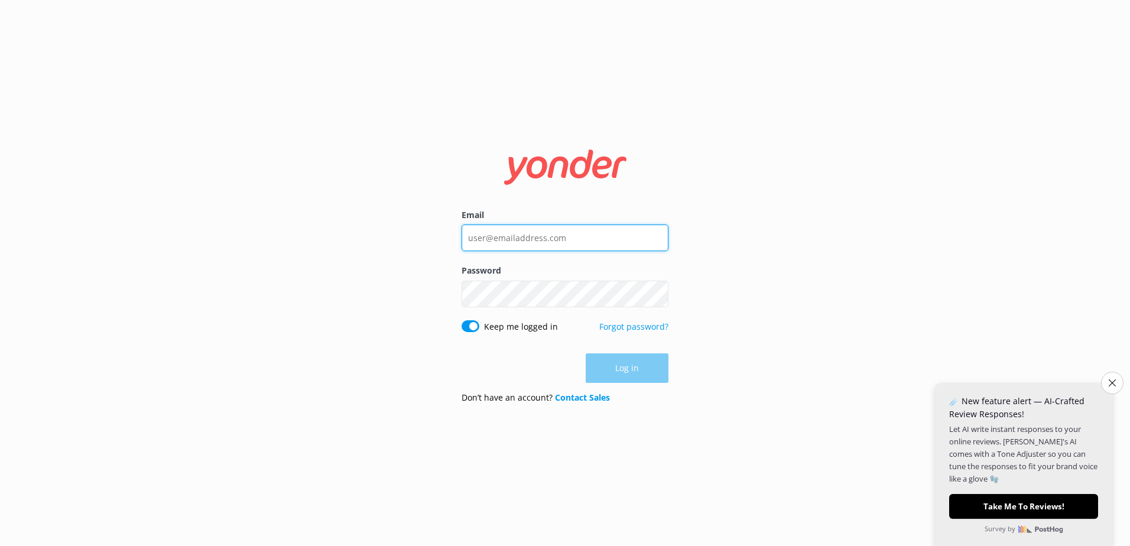
type input "[EMAIL_ADDRESS][DOMAIN_NAME]"
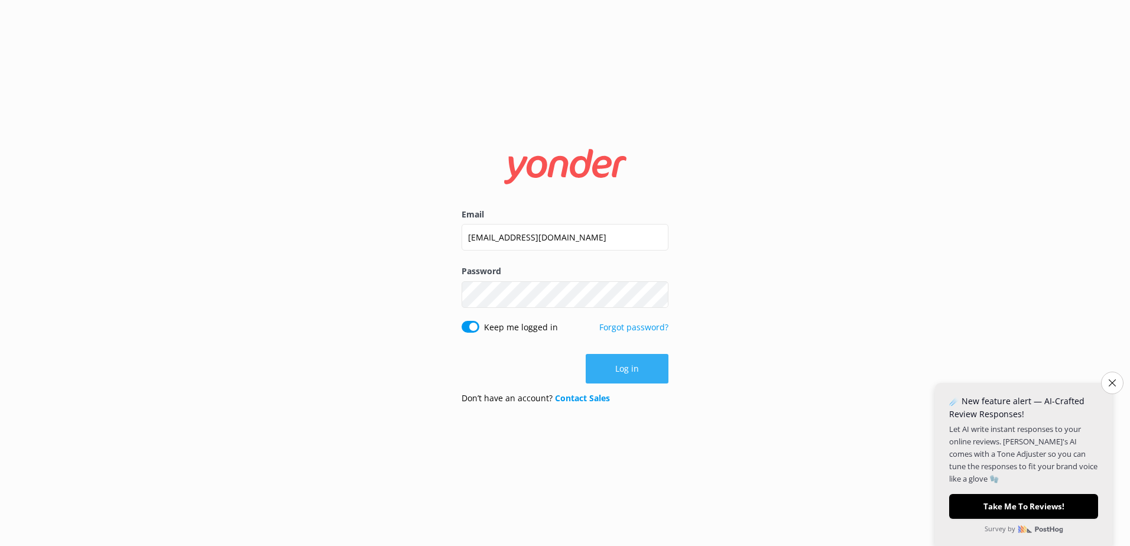
click at [625, 366] on div "Log in" at bounding box center [565, 369] width 207 height 30
click at [616, 359] on button "Log in" at bounding box center [627, 369] width 83 height 30
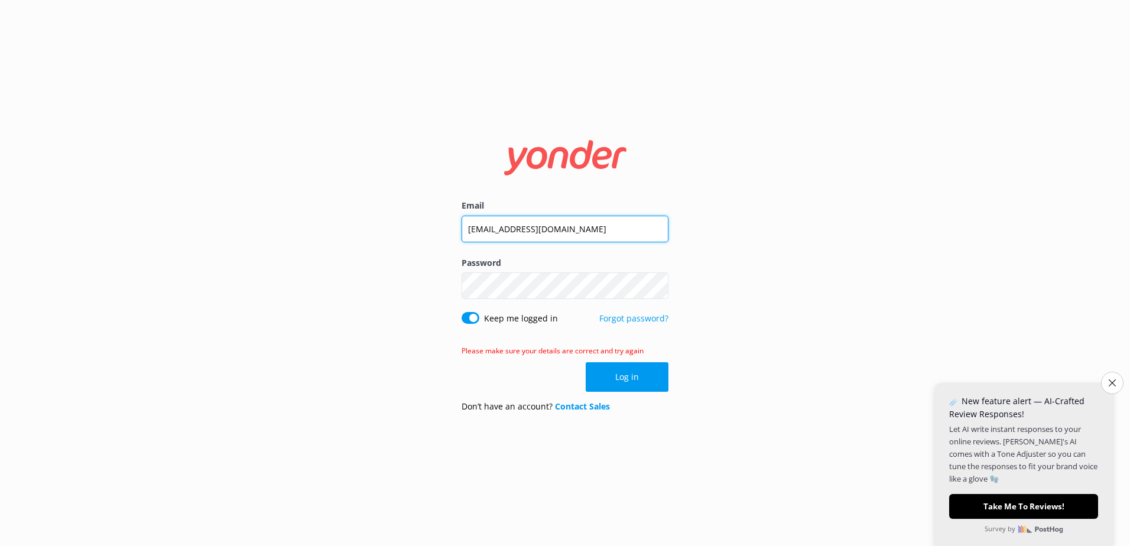
drag, startPoint x: 482, startPoint y: 231, endPoint x: 414, endPoint y: 241, distance: 68.7
click at [415, 241] on div "Email [EMAIL_ADDRESS][DOMAIN_NAME] Password Show password Keep me logged in For…" at bounding box center [565, 273] width 1130 height 546
type input "[EMAIL_ADDRESS][DOMAIN_NAME]"
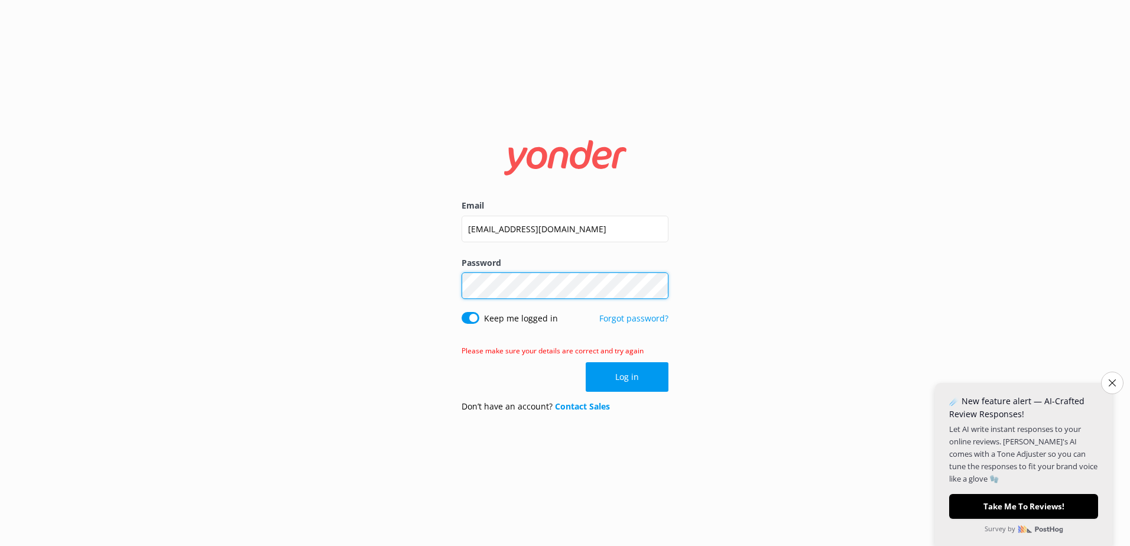
click button "Log in" at bounding box center [627, 377] width 83 height 30
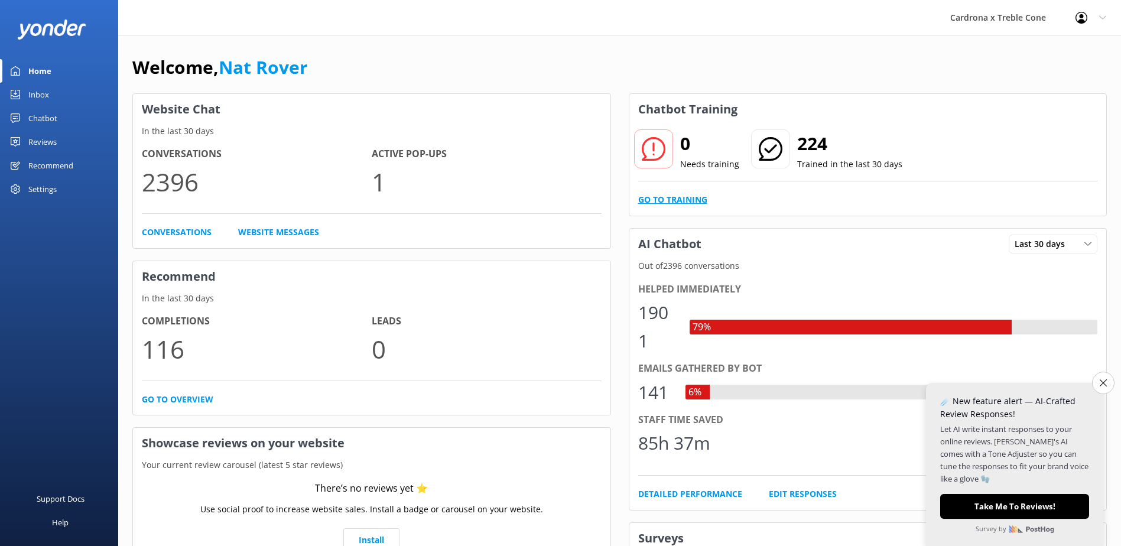
click at [670, 200] on link "Go to Training" at bounding box center [672, 199] width 69 height 13
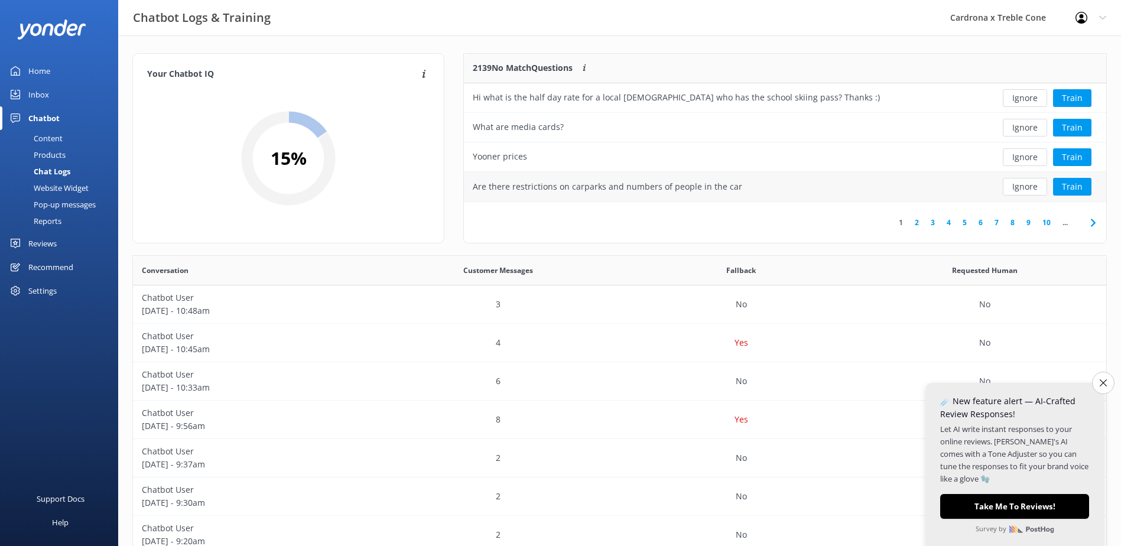
click at [1021, 182] on button "Ignore" at bounding box center [1025, 187] width 44 height 18
click at [1018, 192] on button "Ignore" at bounding box center [1025, 187] width 44 height 18
click at [1030, 187] on button "Ignore" at bounding box center [1025, 187] width 44 height 18
click at [1079, 192] on button "Train" at bounding box center [1072, 187] width 38 height 18
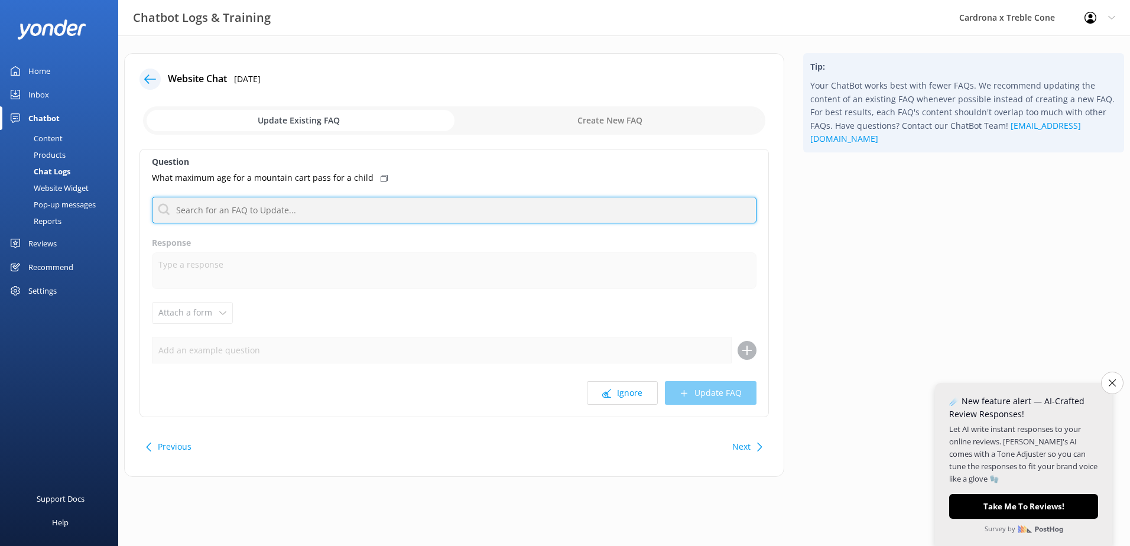
click at [283, 210] on input "text" at bounding box center [454, 210] width 605 height 27
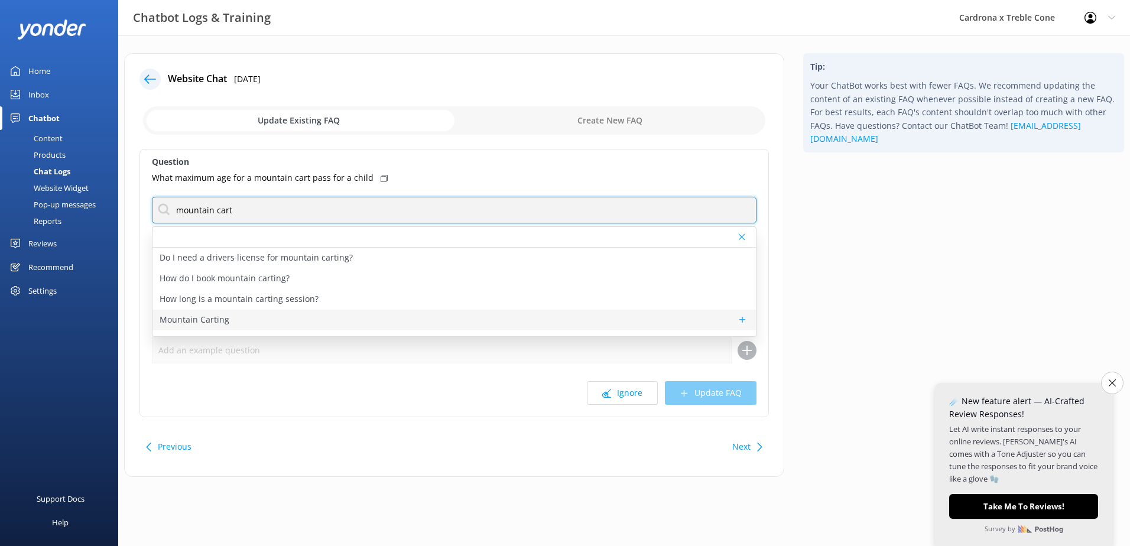
type input "mountain cart"
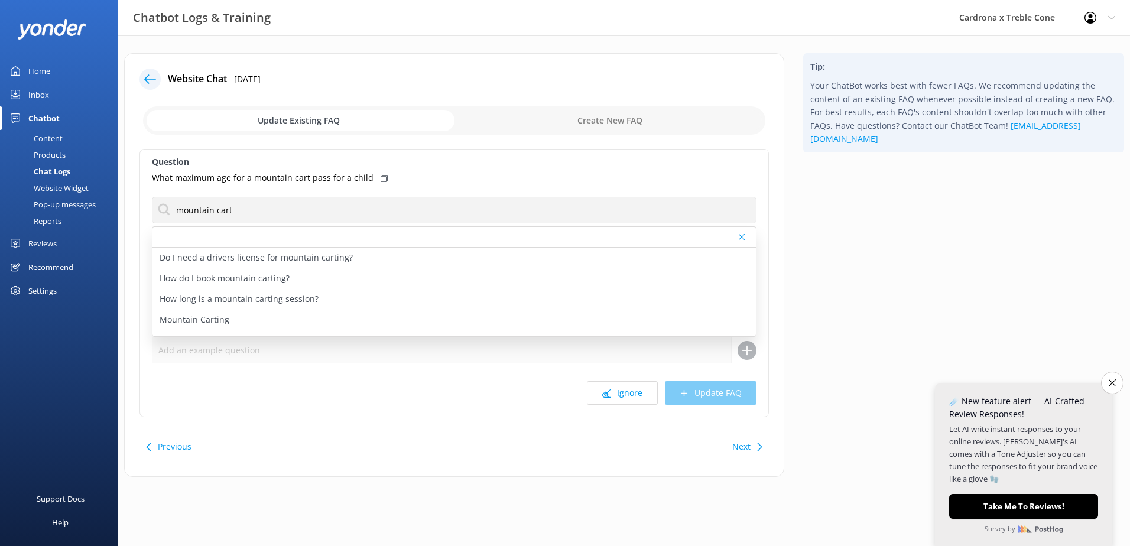
click at [237, 317] on div "Mountain Carting" at bounding box center [453, 320] width 603 height 21
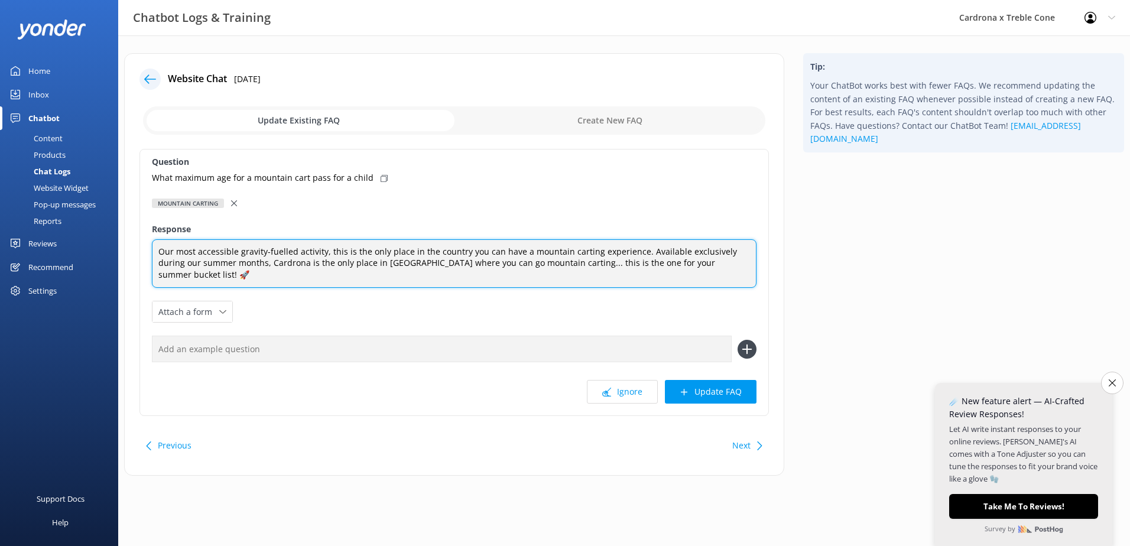
drag, startPoint x: 737, startPoint y: 258, endPoint x: 753, endPoint y: 276, distance: 24.3
click at [751, 274] on textarea "Our most accessible gravity-fuelled activity, this is the only place in the cou…" at bounding box center [454, 263] width 605 height 49
type textarea "Our most accessible gravity-fuelled activity, this is the only place in the cou…"
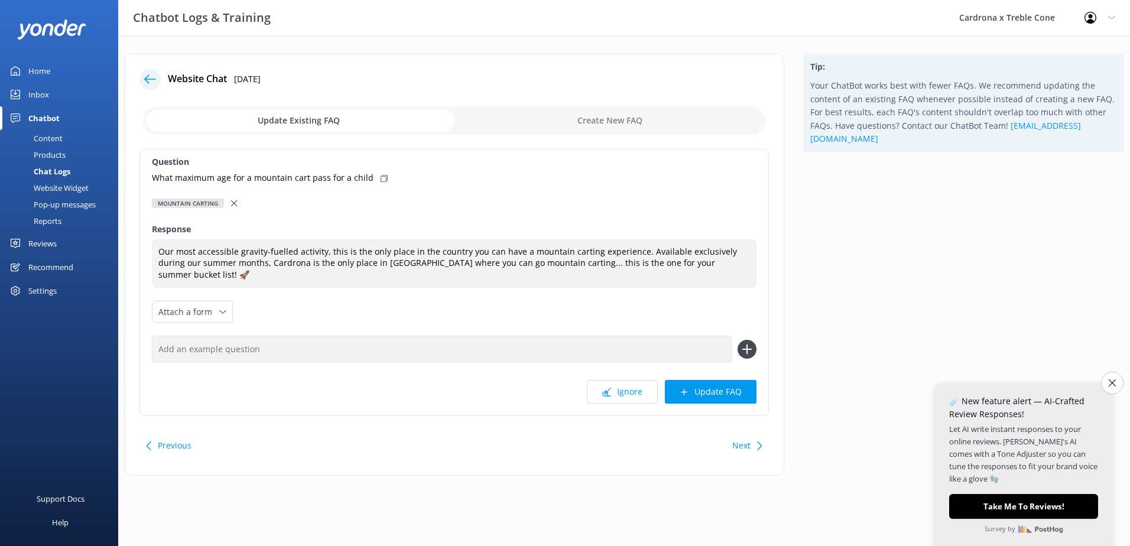
click at [235, 206] on div at bounding box center [235, 203] width 8 height 13
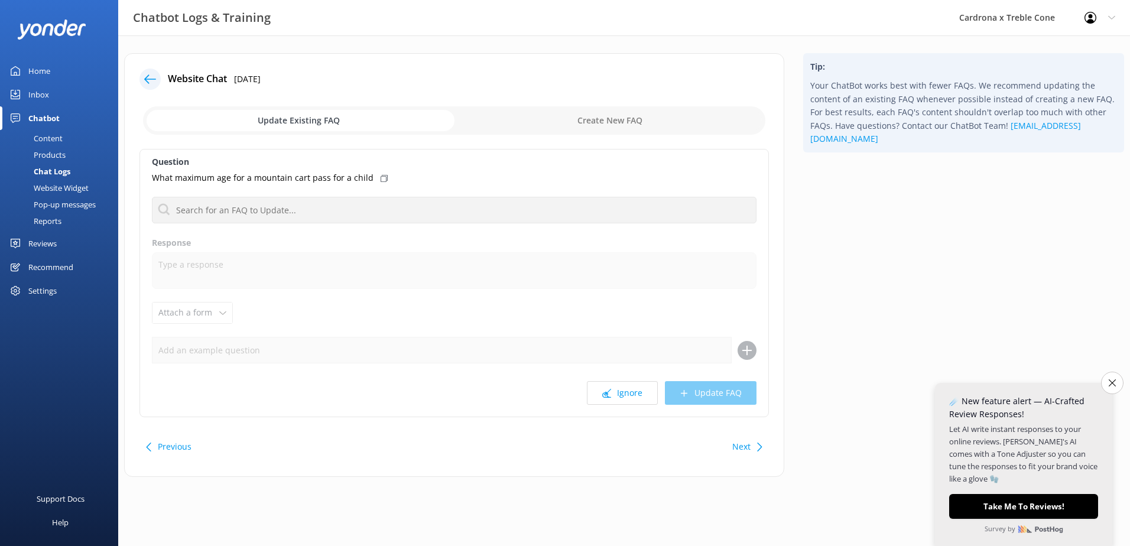
scroll to position [0, 0]
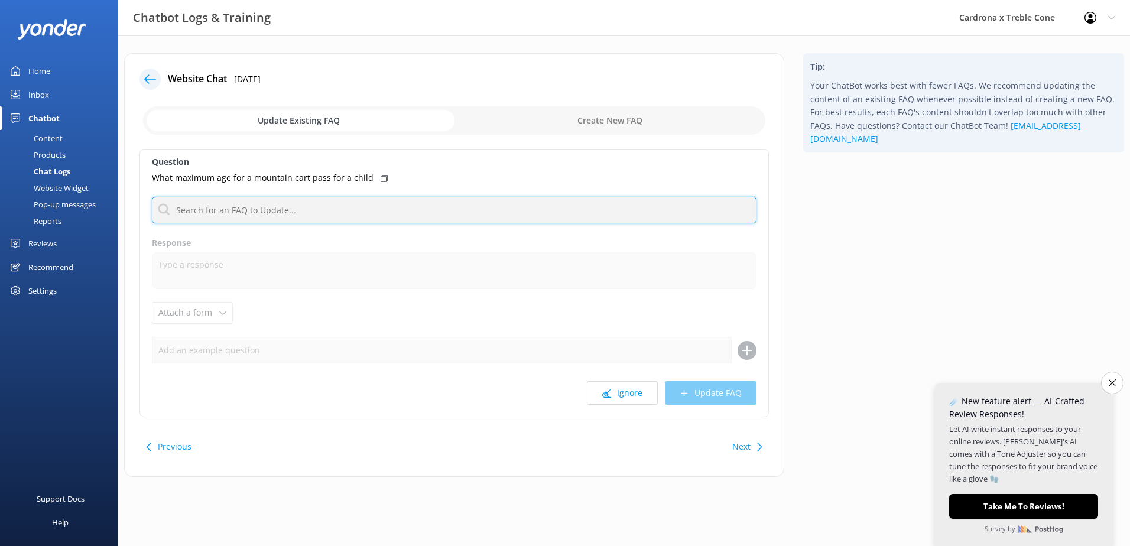
click at [234, 218] on input "text" at bounding box center [454, 210] width 605 height 27
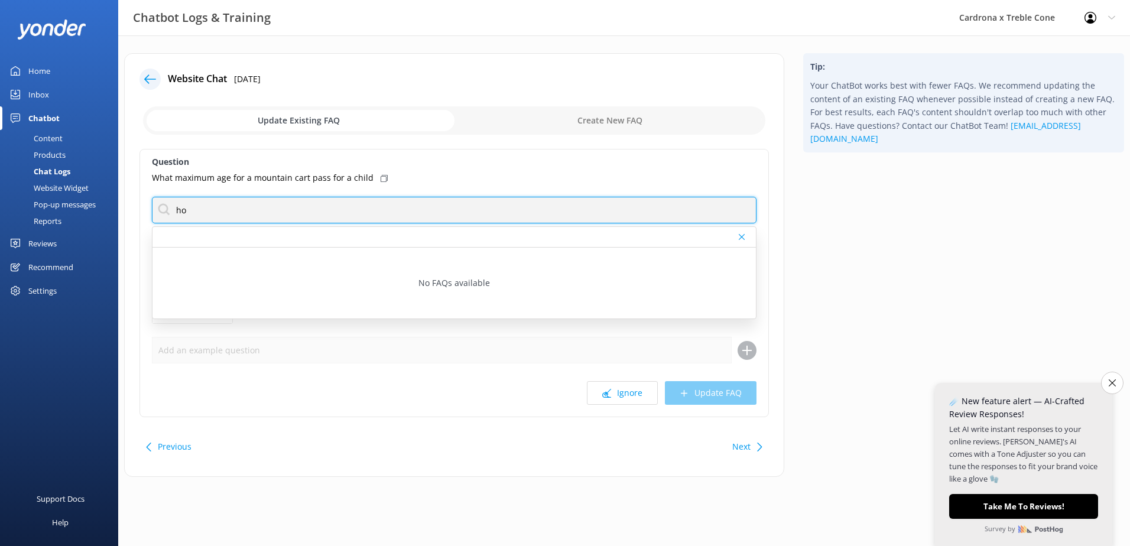
type input "h"
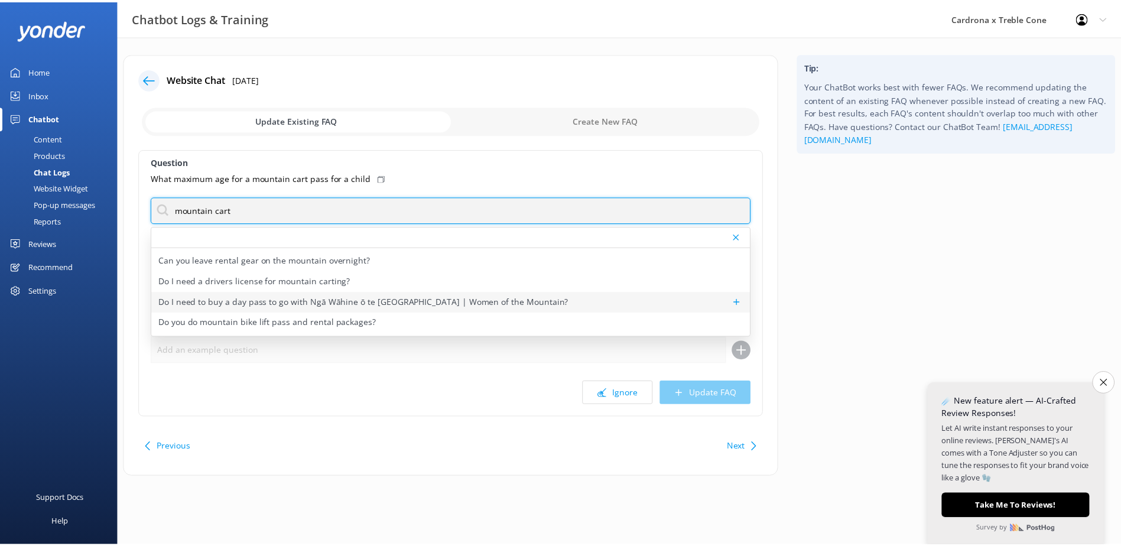
scroll to position [118, 0]
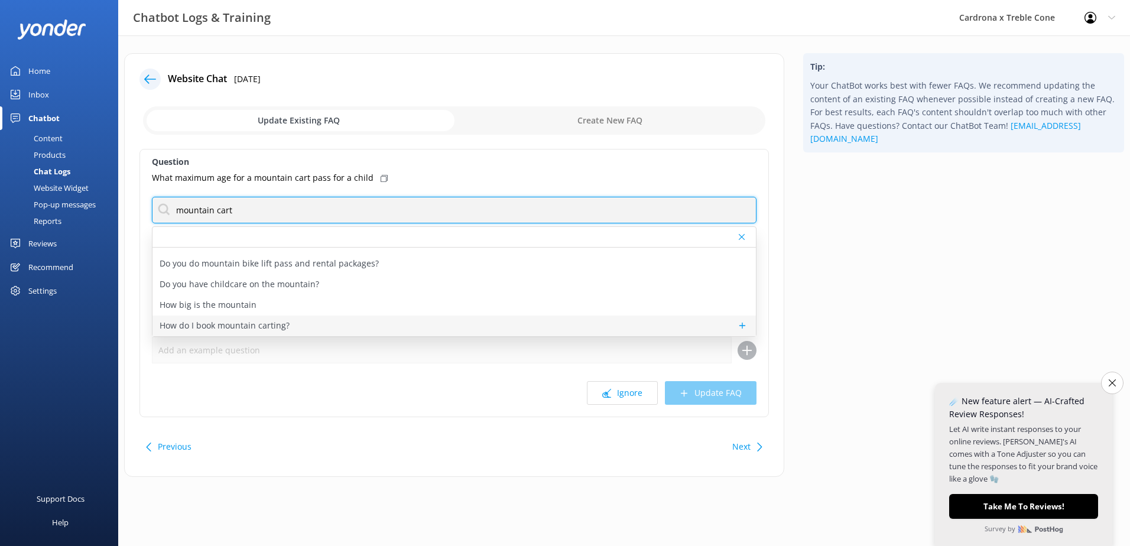
type input "mountain cart"
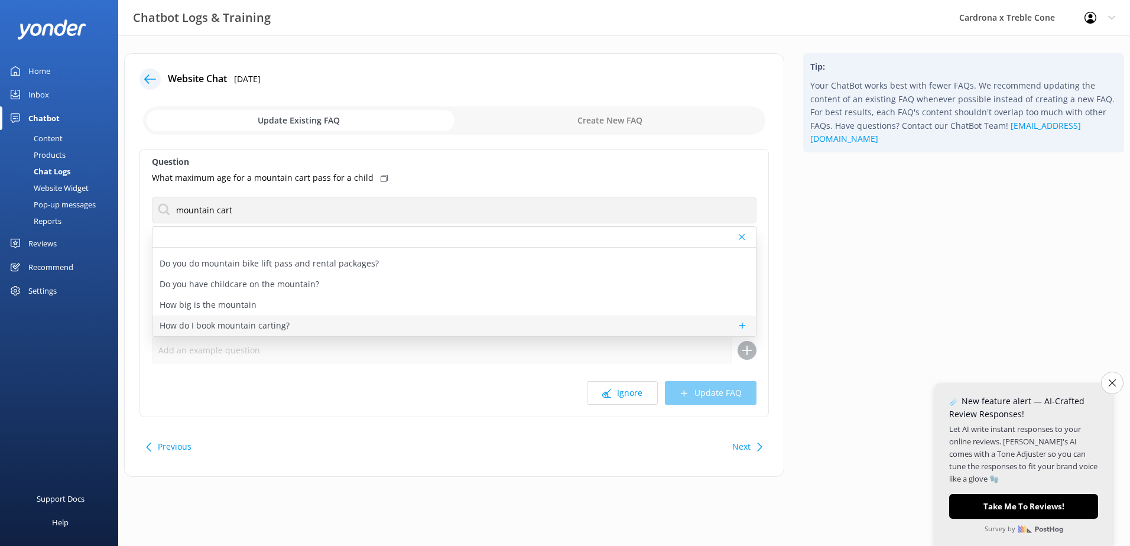
click at [309, 316] on div "How do I book mountain carting?" at bounding box center [453, 326] width 603 height 21
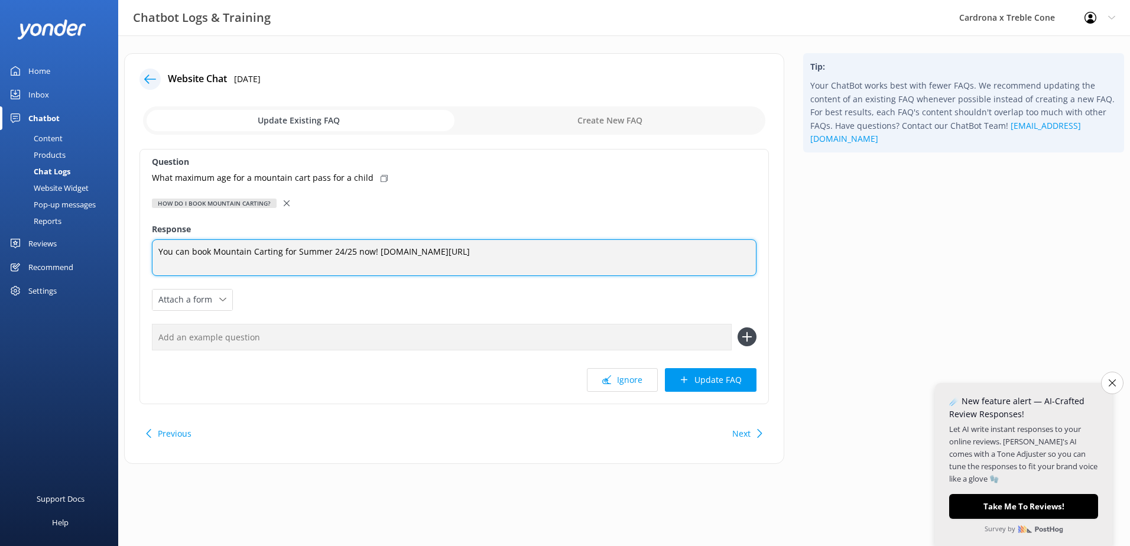
drag, startPoint x: 375, startPoint y: 252, endPoint x: 332, endPoint y: 249, distance: 43.8
click at [332, 249] on textarea "You can book Mountain Carting for Summer 24/25 now! [DOMAIN_NAME][URL]" at bounding box center [454, 257] width 605 height 37
drag, startPoint x: 288, startPoint y: 246, endPoint x: 301, endPoint y: 251, distance: 13.8
click at [295, 247] on textarea "Mountain Carting for Summer opend around mid-late November [DOMAIN_NAME][URL]" at bounding box center [454, 257] width 605 height 37
drag, startPoint x: 297, startPoint y: 253, endPoint x: 310, endPoint y: 254, distance: 12.4
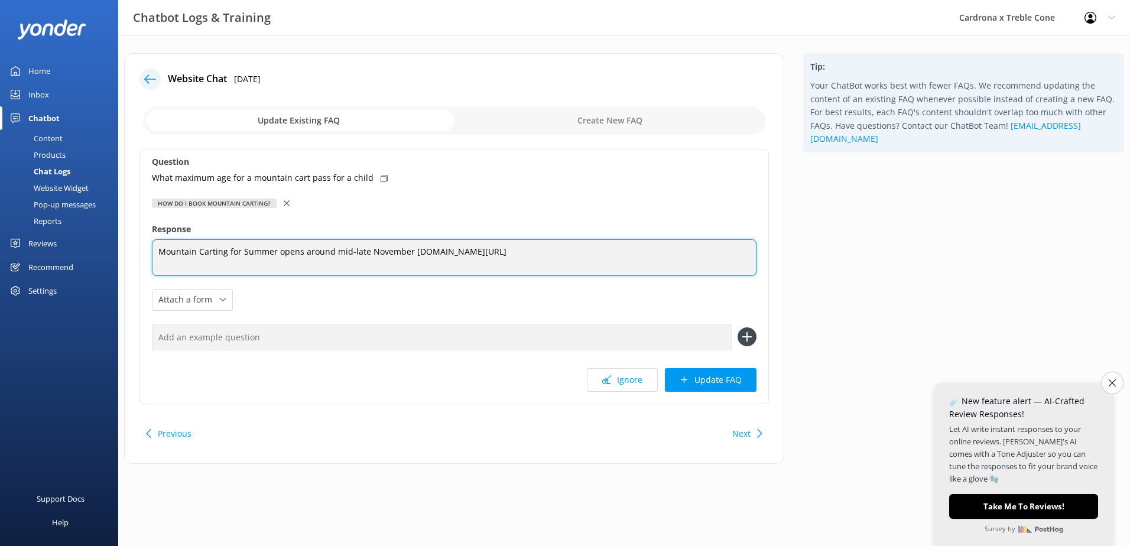
click at [639, 258] on textarea "Mountain Carting for Summer opens around mid-late November [DOMAIN_NAME][URL]" at bounding box center [454, 257] width 605 height 37
type textarea "Mountain Carting for Summer opens around mid-late November [DOMAIN_NAME][URL]"
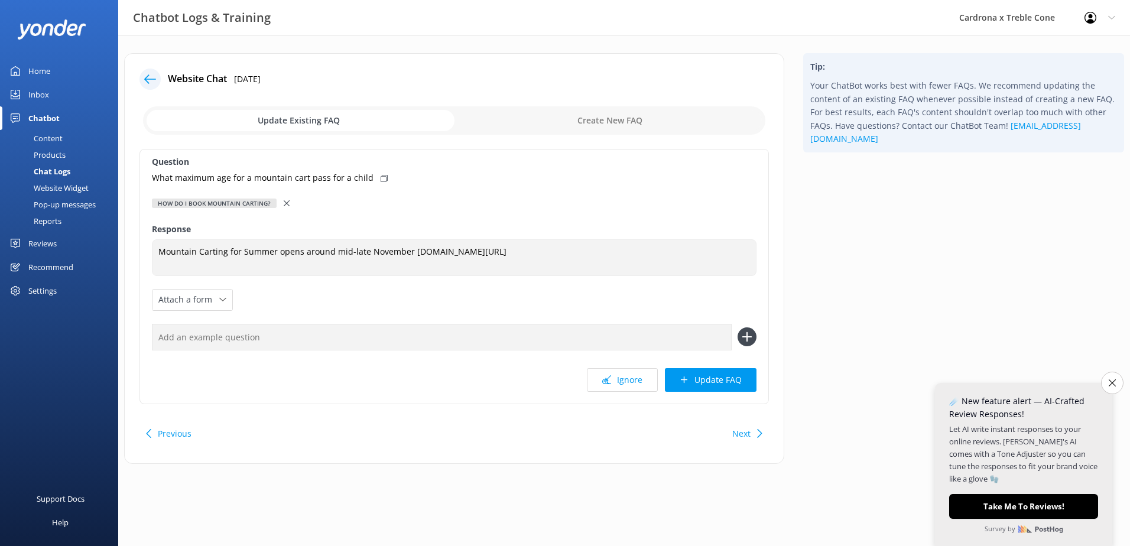
drag, startPoint x: 369, startPoint y: 177, endPoint x: 377, endPoint y: 187, distance: 13.0
click at [371, 179] on div "What maximum age for a mountain cart pass for a child" at bounding box center [454, 177] width 605 height 13
click at [397, 331] on input "text" at bounding box center [442, 337] width 580 height 27
paste input "What maximum age for a mountain cart pass for a child"
type input "What maximum age for a mountain cart pass for a child"
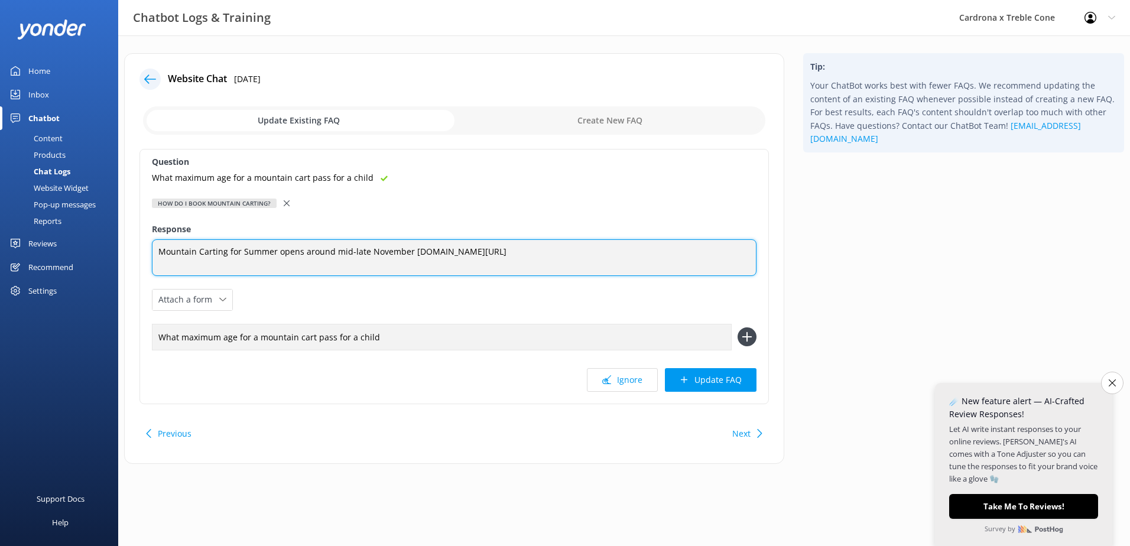
click at [582, 270] on textarea "Mountain Carting for Summer opens around mid-late November [DOMAIN_NAME][URL]" at bounding box center [454, 257] width 605 height 37
drag, startPoint x: 612, startPoint y: 257, endPoint x: 619, endPoint y: 258, distance: 7.2
click at [612, 258] on textarea "Mountain Carting for Summer opens around mid-late November [DOMAIN_NAME][URL]" at bounding box center [454, 257] width 605 height 37
type textarea "Mountain Carting for Summer opens around mid-late November [DOMAIN_NAME][URL] C…"
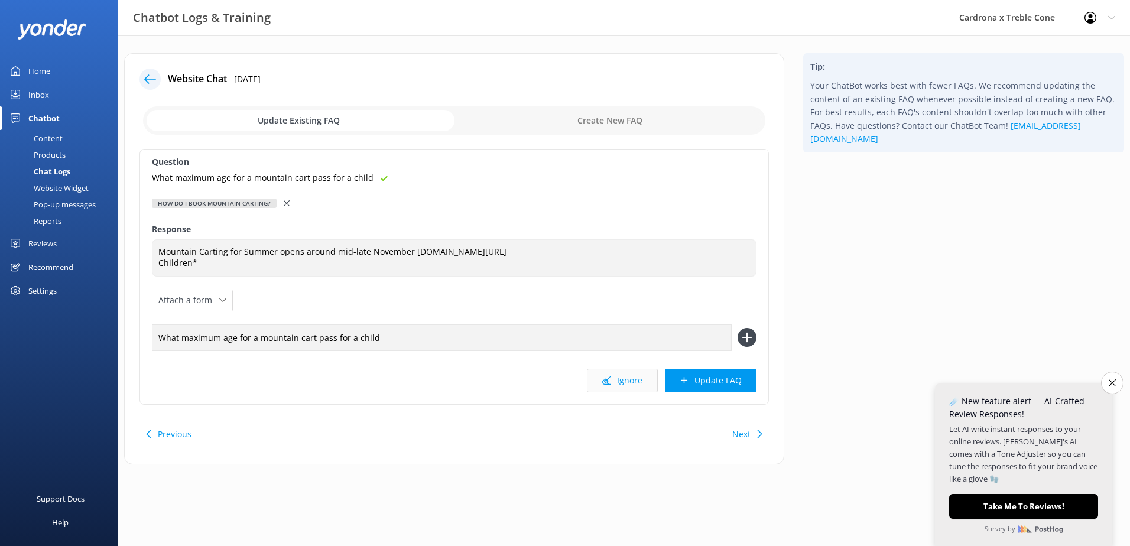
drag, startPoint x: 631, startPoint y: 384, endPoint x: 622, endPoint y: 372, distance: 14.8
click at [629, 382] on button "Ignore" at bounding box center [622, 381] width 71 height 24
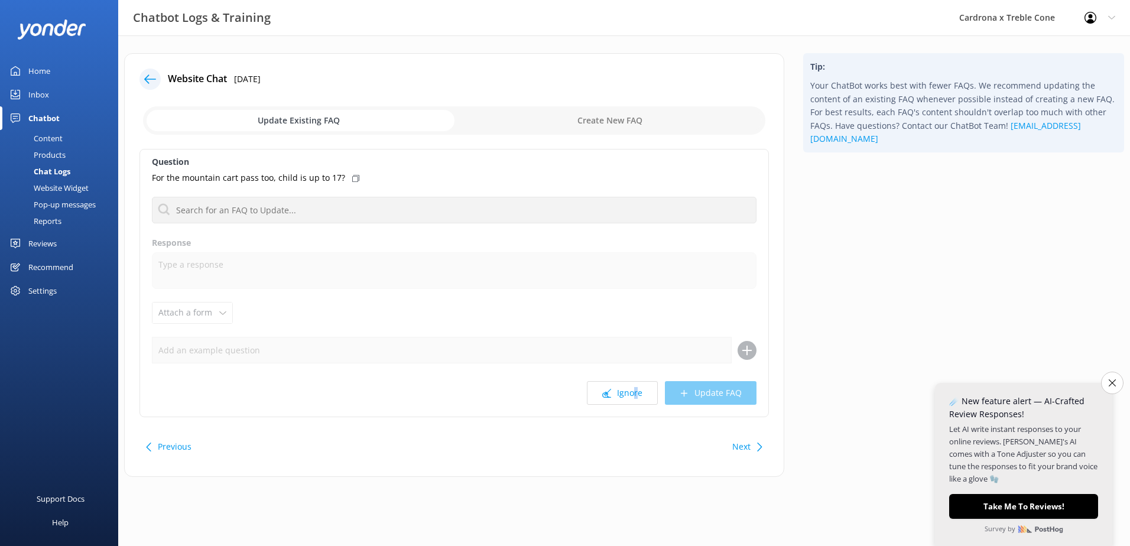
click at [637, 408] on div "Question For the mountain cart pass too, child is up to 17? Can I buy a lift pa…" at bounding box center [453, 283] width 629 height 268
click at [600, 386] on button "Ignore" at bounding box center [622, 393] width 71 height 24
click at [155, 74] on icon at bounding box center [150, 79] width 12 height 12
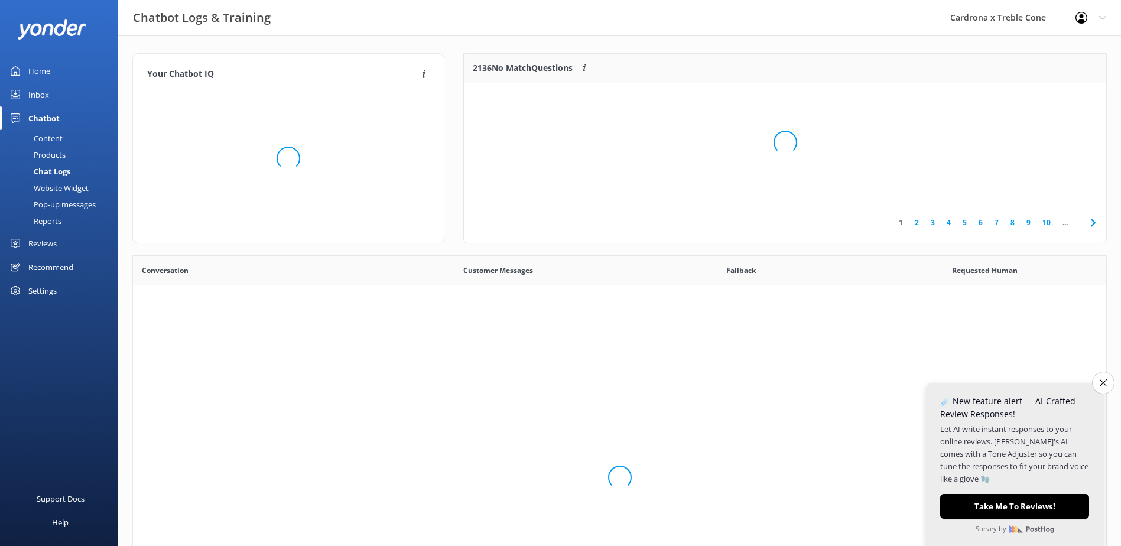
scroll to position [405, 965]
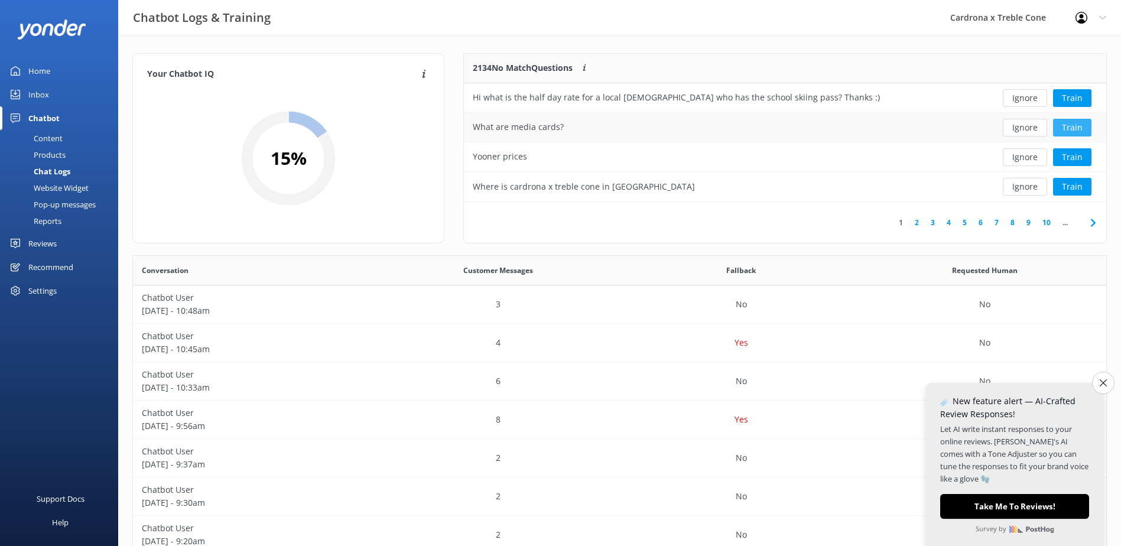
click at [1062, 120] on button "Train" at bounding box center [1072, 128] width 38 height 18
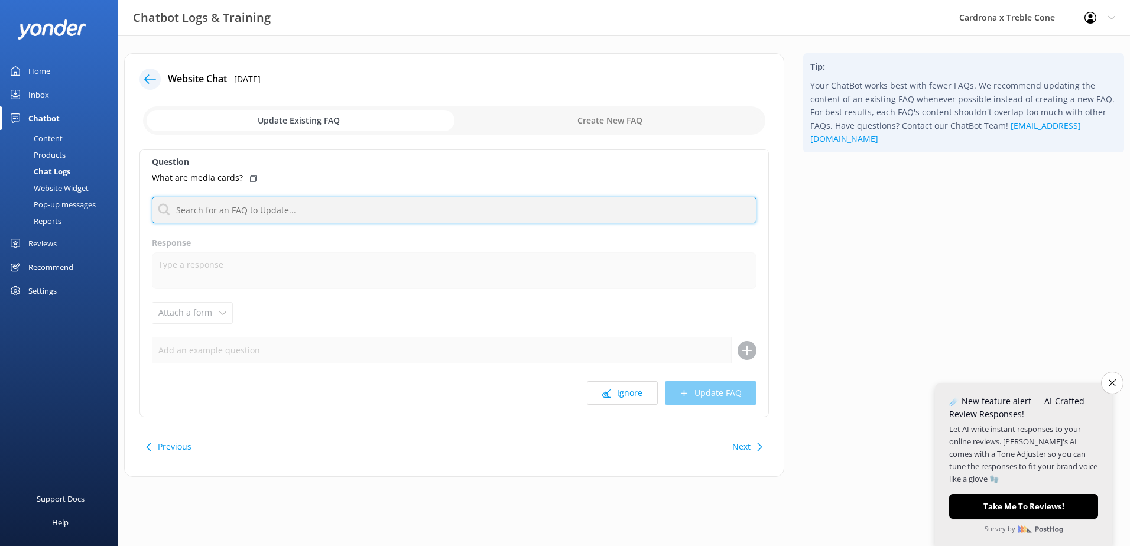
click at [258, 200] on input "text" at bounding box center [454, 210] width 605 height 27
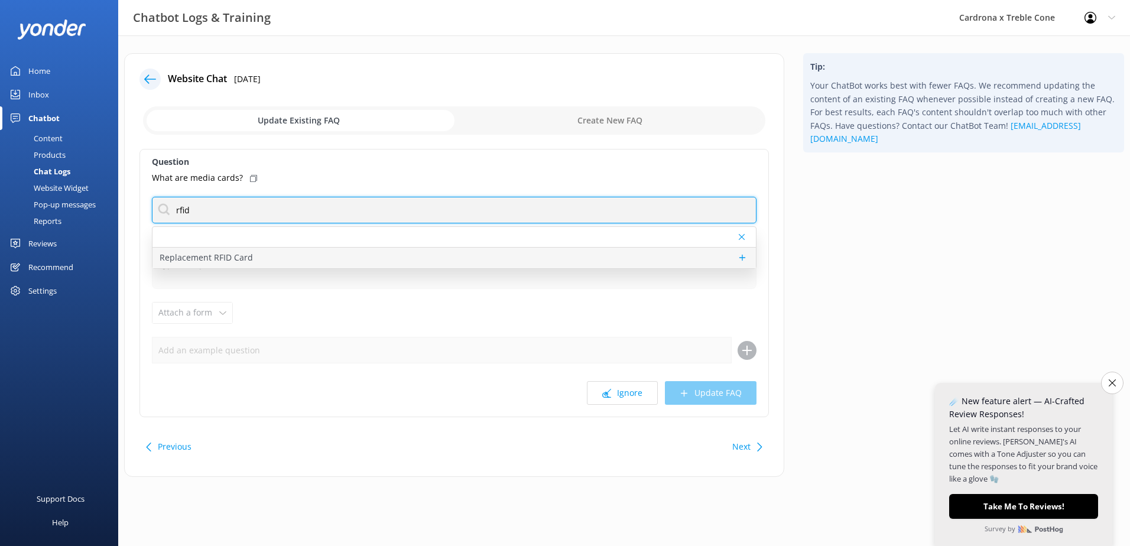
type input "rfid"
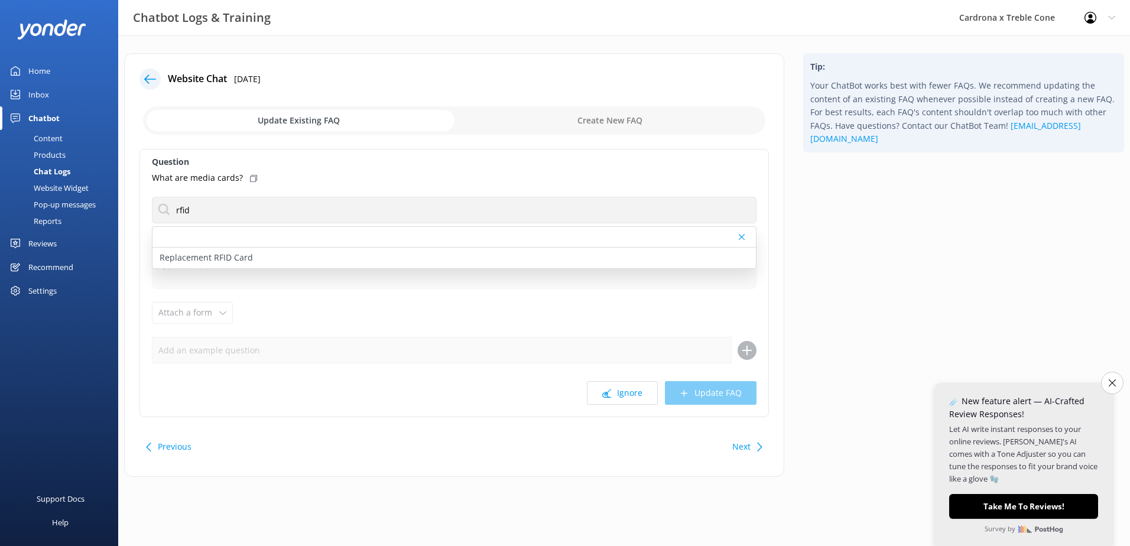
click at [199, 262] on p "Replacement RFID Card" at bounding box center [206, 257] width 93 height 13
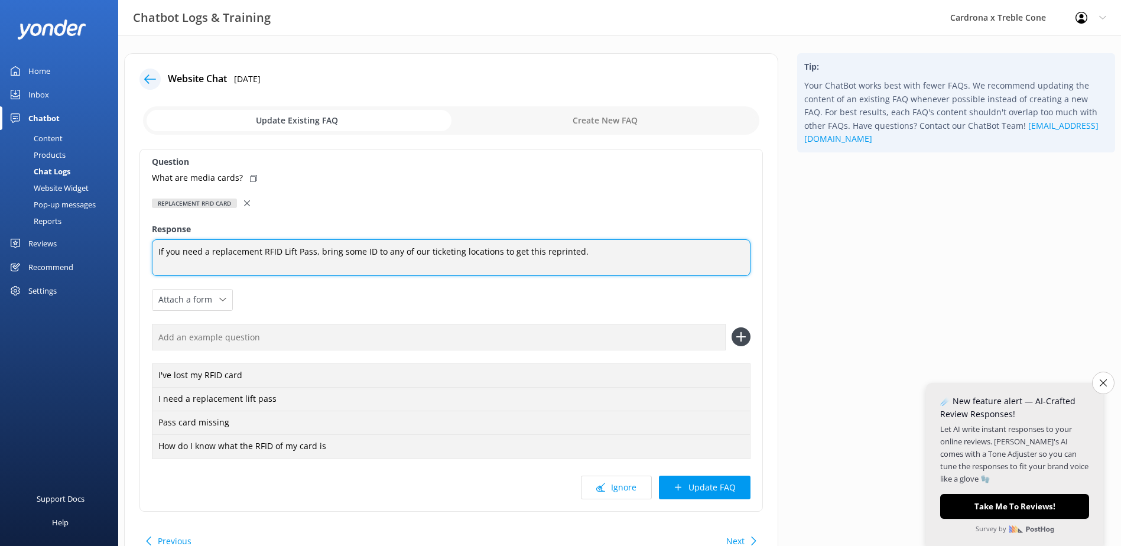
click at [223, 250] on textarea "If you need a replacement RFID Lift Pass, bring some ID to any of our ticketing…" at bounding box center [451, 257] width 599 height 37
drag, startPoint x: 296, startPoint y: 252, endPoint x: 319, endPoint y: 259, distance: 23.7
click at [297, 252] on textarea "If you need a replacement RFID Lift Pass, bring some ID to any of our ticketing…" at bounding box center [451, 257] width 599 height 37
click at [591, 242] on textarea "If you need a replacement RFID Lift Card, bring some ID to any of our ticketing…" at bounding box center [451, 257] width 599 height 37
drag, startPoint x: 313, startPoint y: 252, endPoint x: 399, endPoint y: 287, distance: 92.9
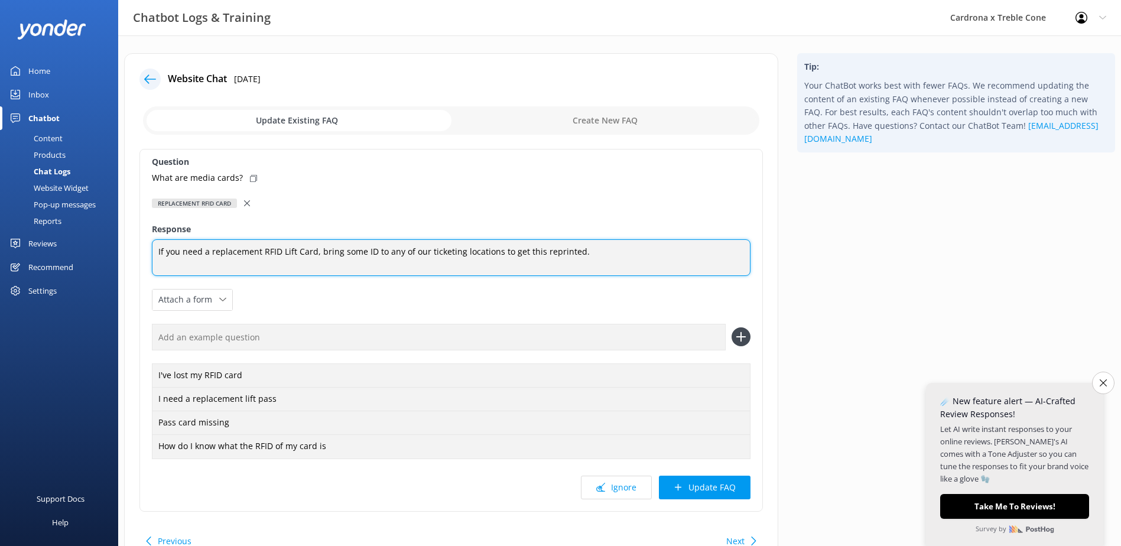
click at [318, 255] on textarea "If you need a replacement RFID Lift Card, bring some ID to any of our ticketing…" at bounding box center [451, 257] width 599 height 37
type textarea "If you need a replacement RFID Card so you can scan through the gates, bring so…"
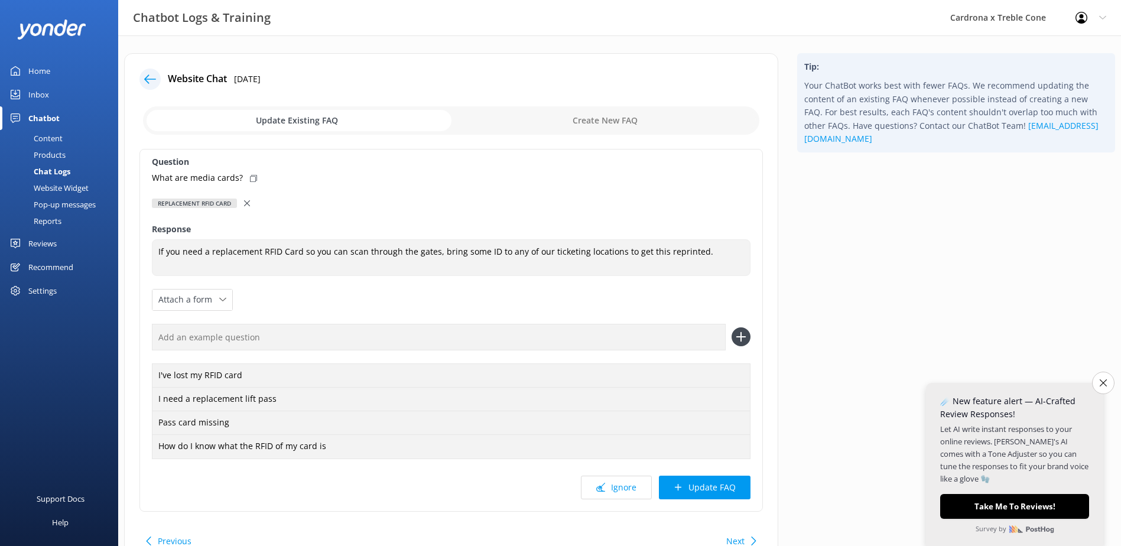
click at [251, 178] on icon at bounding box center [253, 178] width 7 height 7
click at [338, 335] on input "text" at bounding box center [439, 337] width 574 height 27
paste input "What are media cards?"
type input "What are media cards?"
click at [741, 339] on icon at bounding box center [741, 336] width 19 height 19
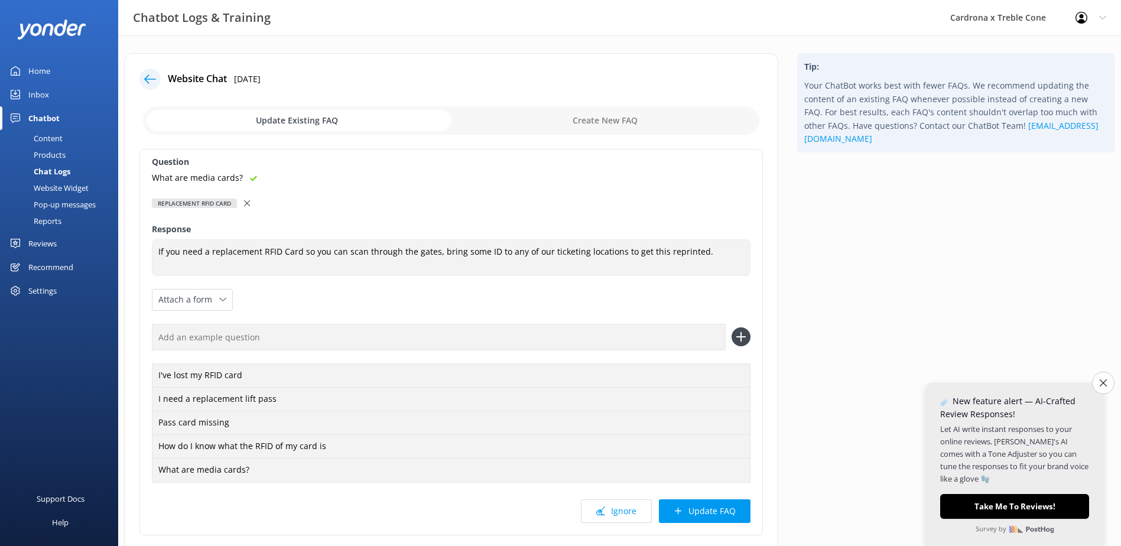
drag, startPoint x: 723, startPoint y: 517, endPoint x: 707, endPoint y: 512, distance: 15.9
click at [714, 514] on button "Update FAQ" at bounding box center [705, 511] width 92 height 24
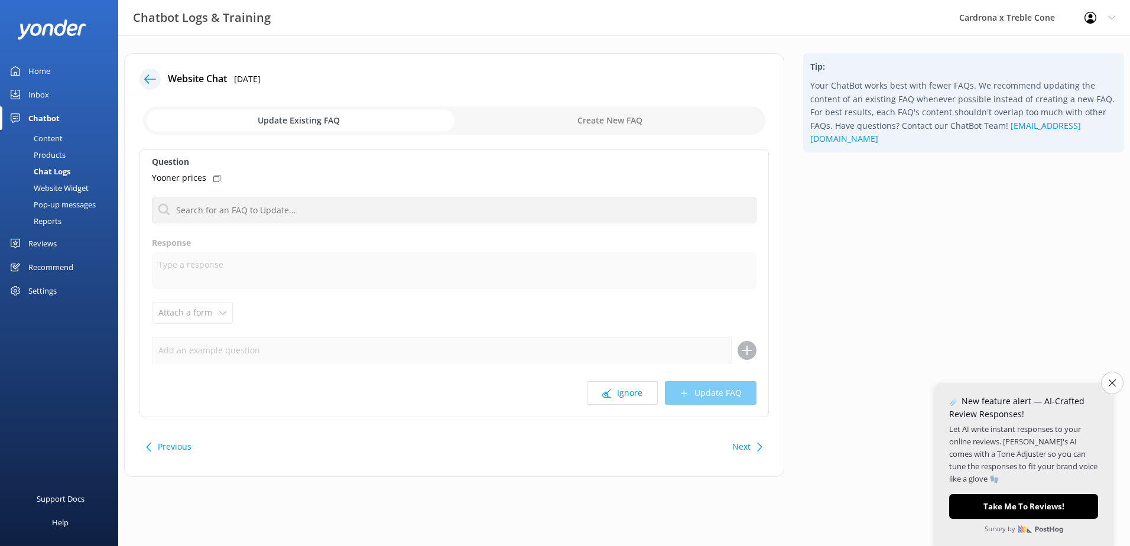
click at [157, 78] on div at bounding box center [149, 79] width 21 height 21
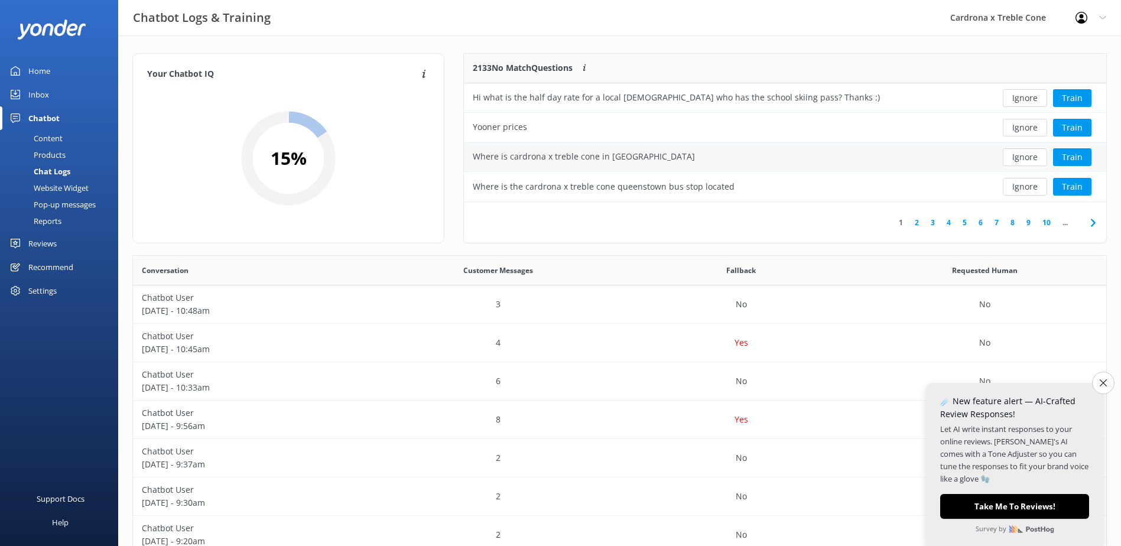
click at [530, 157] on div "Where is cardrona x treble cone in [GEOGRAPHIC_DATA]" at bounding box center [584, 156] width 222 height 13
click at [1073, 152] on button "Train" at bounding box center [1072, 157] width 38 height 18
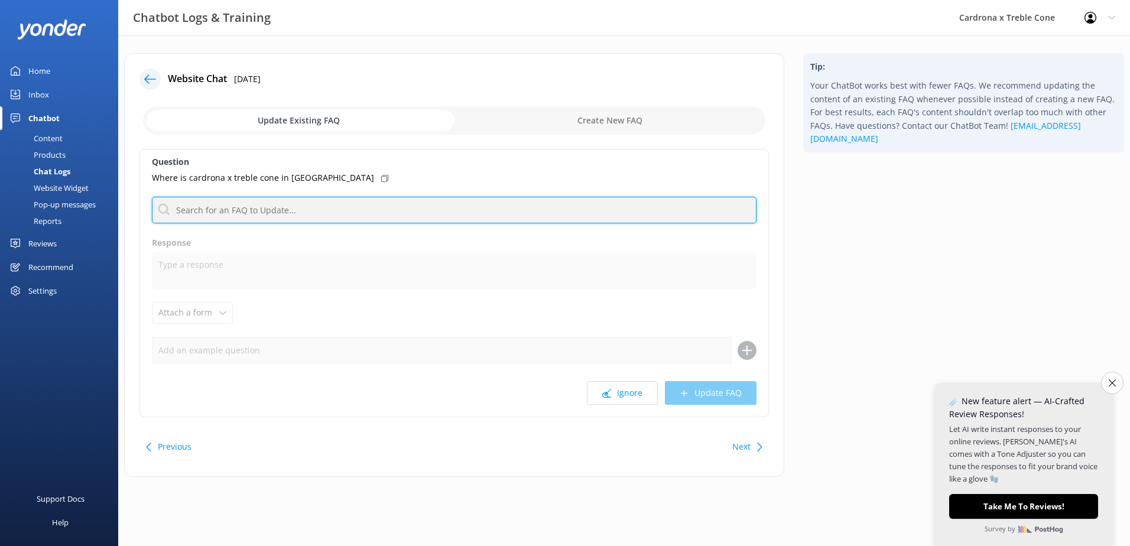
drag, startPoint x: 229, startPoint y: 209, endPoint x: 242, endPoint y: 210, distance: 13.0
click at [229, 210] on input "text" at bounding box center [454, 210] width 605 height 27
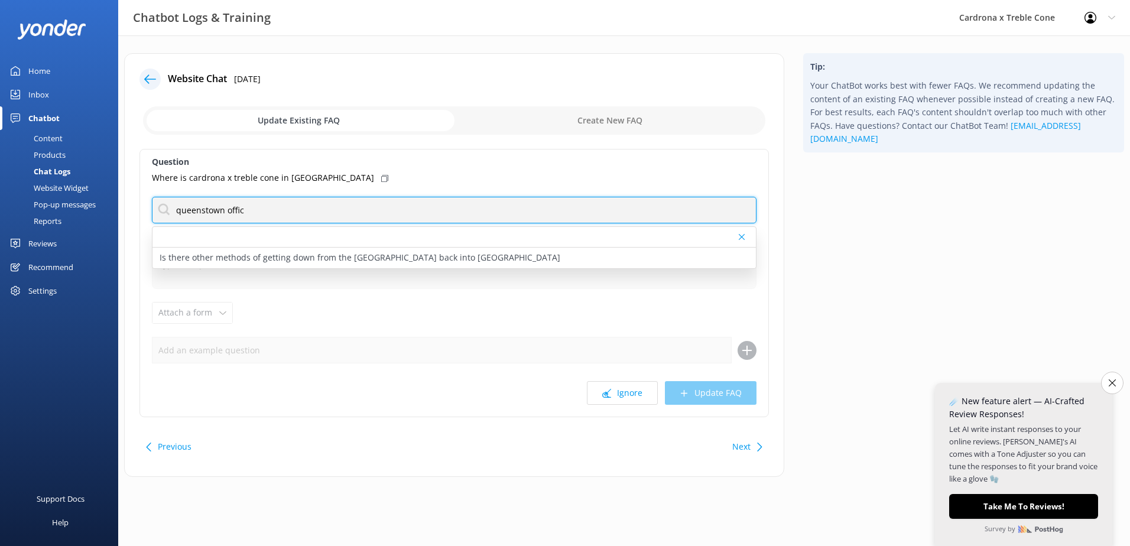
type input "queenstown office"
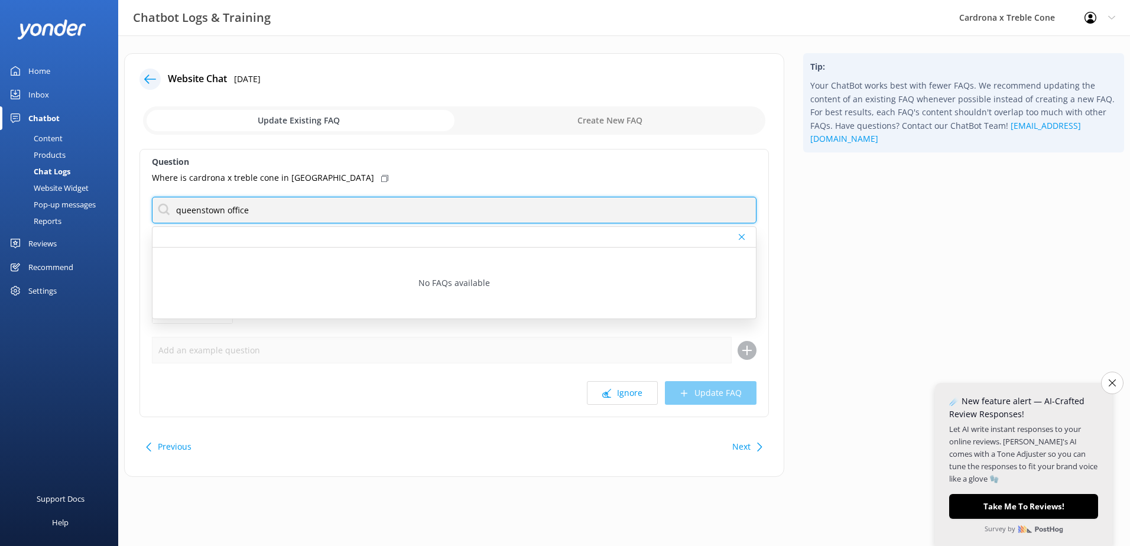
drag, startPoint x: 128, startPoint y: 206, endPoint x: 23, endPoint y: 190, distance: 105.8
click at [17, 189] on div "Chatbot Logs & Training Cardrona x Treble Cone Profile Settings Logout Home Inb…" at bounding box center [565, 273] width 1130 height 477
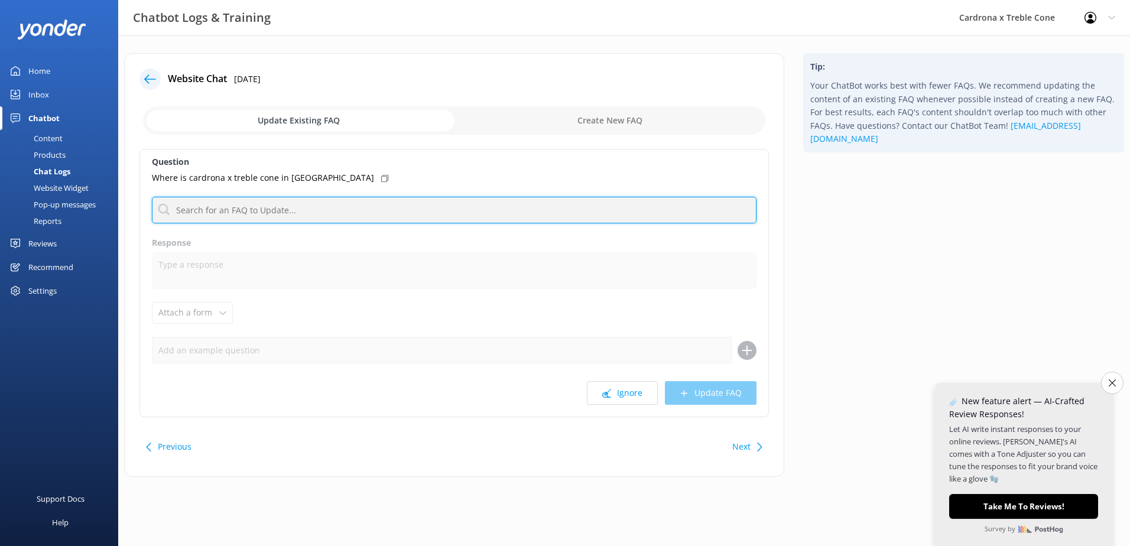
click at [237, 214] on input "text" at bounding box center [454, 210] width 605 height 27
click at [310, 205] on input "text" at bounding box center [454, 210] width 605 height 27
click at [276, 207] on input "text" at bounding box center [454, 210] width 605 height 27
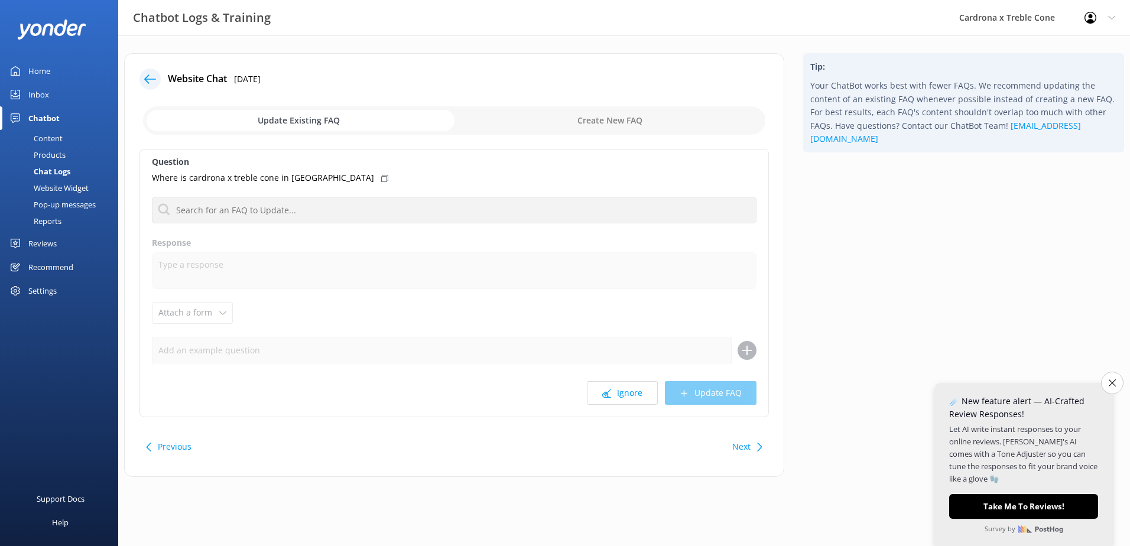
click at [381, 177] on icon at bounding box center [384, 178] width 7 height 7
click at [381, 180] on icon at bounding box center [384, 178] width 7 height 7
click at [336, 173] on div "Where is cardrona x treble cone in [GEOGRAPHIC_DATA]" at bounding box center [454, 177] width 605 height 13
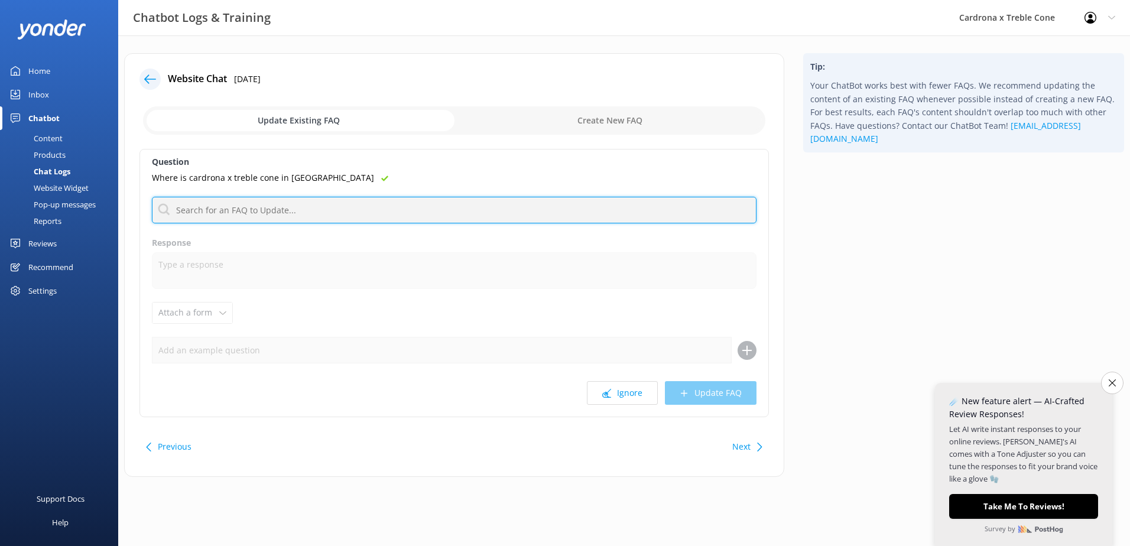
click at [186, 208] on input "text" at bounding box center [454, 210] width 605 height 27
click at [260, 210] on input "text" at bounding box center [454, 210] width 605 height 27
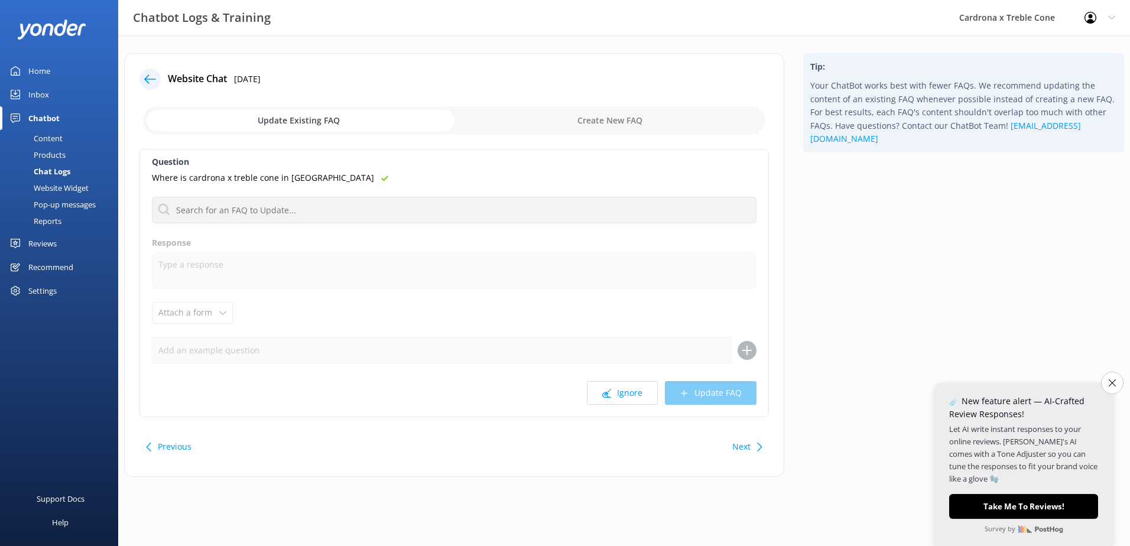
drag, startPoint x: 344, startPoint y: 178, endPoint x: 353, endPoint y: 186, distance: 12.6
click at [381, 178] on icon at bounding box center [384, 178] width 7 height 7
click at [294, 178] on p "Where is cardrona x treble cone in [GEOGRAPHIC_DATA]" at bounding box center [263, 177] width 222 height 13
click at [239, 180] on p "Where is cardrona x treble cone in [GEOGRAPHIC_DATA]" at bounding box center [263, 177] width 222 height 13
click at [531, 122] on input "checkbox" at bounding box center [454, 120] width 622 height 28
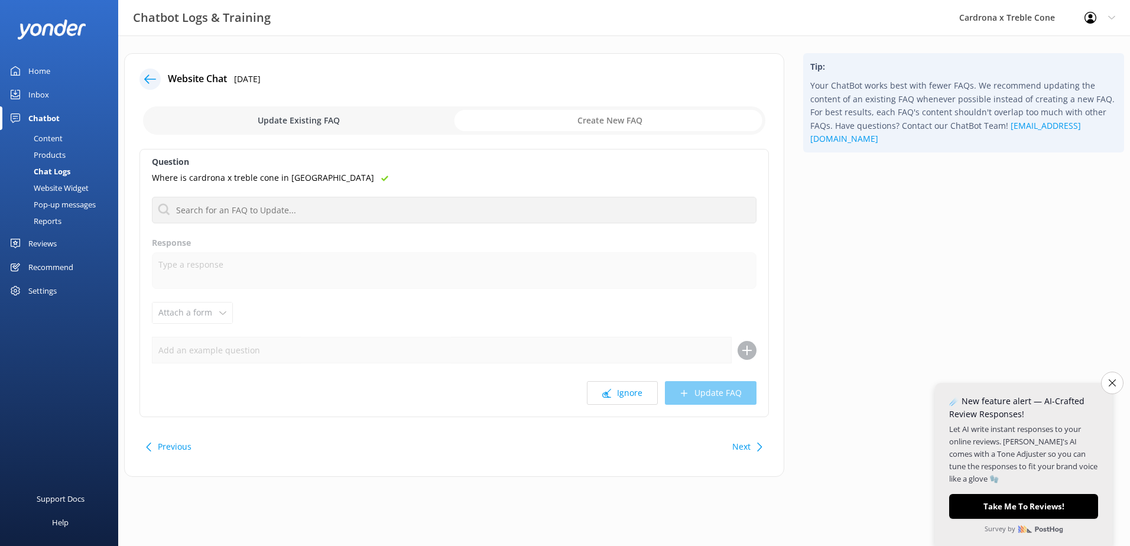
checkbox input "true"
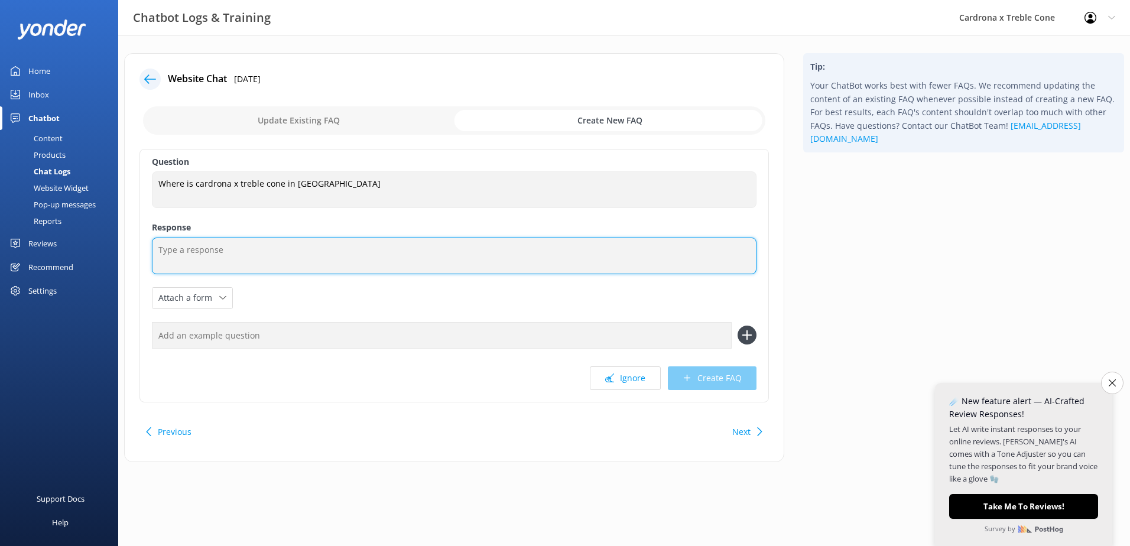
click at [196, 252] on textarea at bounding box center [454, 256] width 605 height 37
paste textarea "Where is cardrona x treble cone in [GEOGRAPHIC_DATA]"
type textarea "Where is cardrona x treble cone in [GEOGRAPHIC_DATA]"
drag, startPoint x: 353, startPoint y: 246, endPoint x: 150, endPoint y: 261, distance: 203.3
click at [150, 263] on div "Question Where is cardrona x treble cone in [GEOGRAPHIC_DATA] Where is cardrona…" at bounding box center [453, 276] width 629 height 254
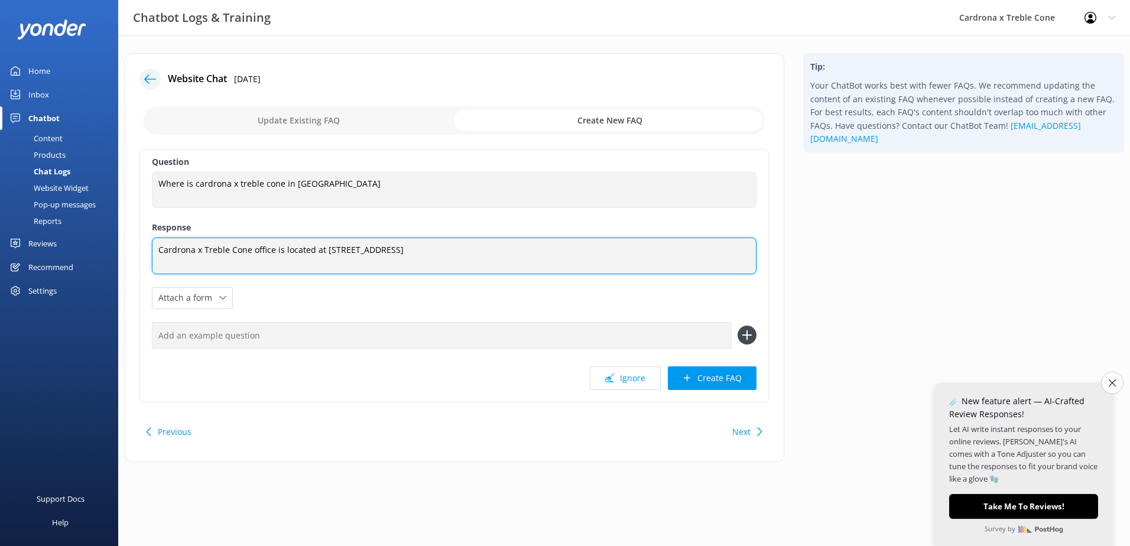
click at [468, 248] on textarea "Cardrona x Treble Cone office is located at [STREET_ADDRESS]" at bounding box center [454, 256] width 605 height 37
type textarea "Cardrona x Treble Cone office is located at [STREET_ADDRESS]"
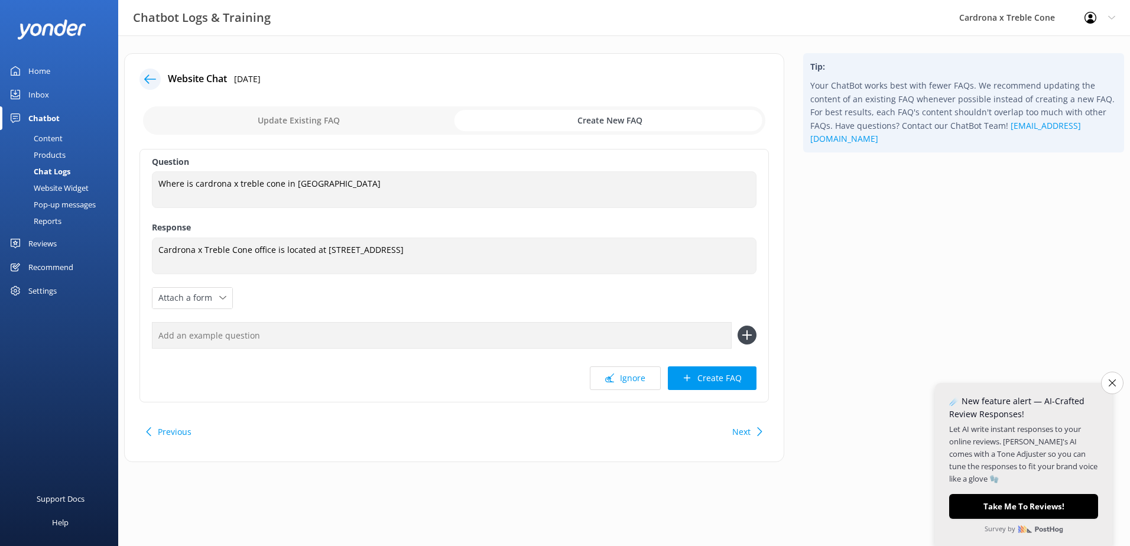
click at [344, 333] on input "text" at bounding box center [442, 335] width 580 height 27
click at [716, 376] on button "Create FAQ" at bounding box center [712, 378] width 89 height 24
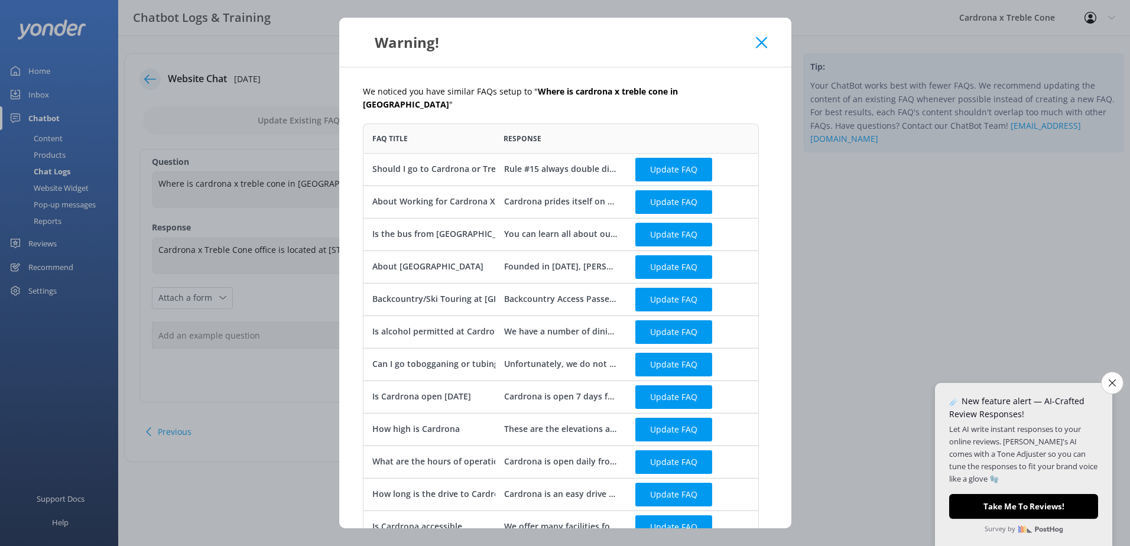
scroll to position [553, 387]
click at [762, 43] on use at bounding box center [761, 42] width 11 height 11
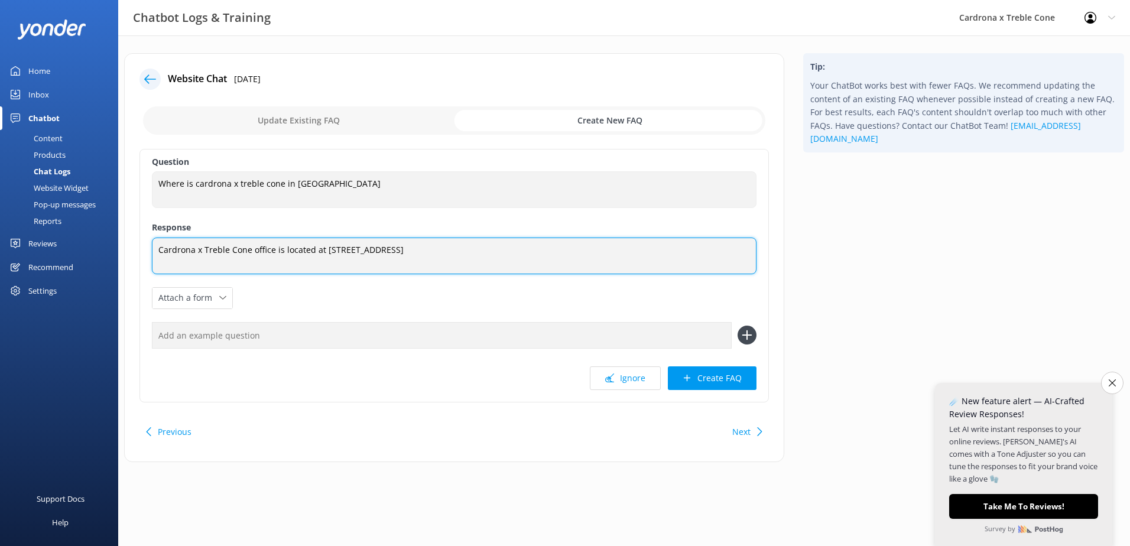
click at [459, 248] on textarea "Cardrona x Treble Cone office is located at [STREET_ADDRESS]" at bounding box center [454, 256] width 605 height 37
drag, startPoint x: 433, startPoint y: 248, endPoint x: 53, endPoint y: 262, distance: 380.3
click at [53, 262] on div "Chatbot Logs & Training Cardrona x Treble Cone Profile Settings Logout Home Inb…" at bounding box center [565, 266] width 1130 height 462
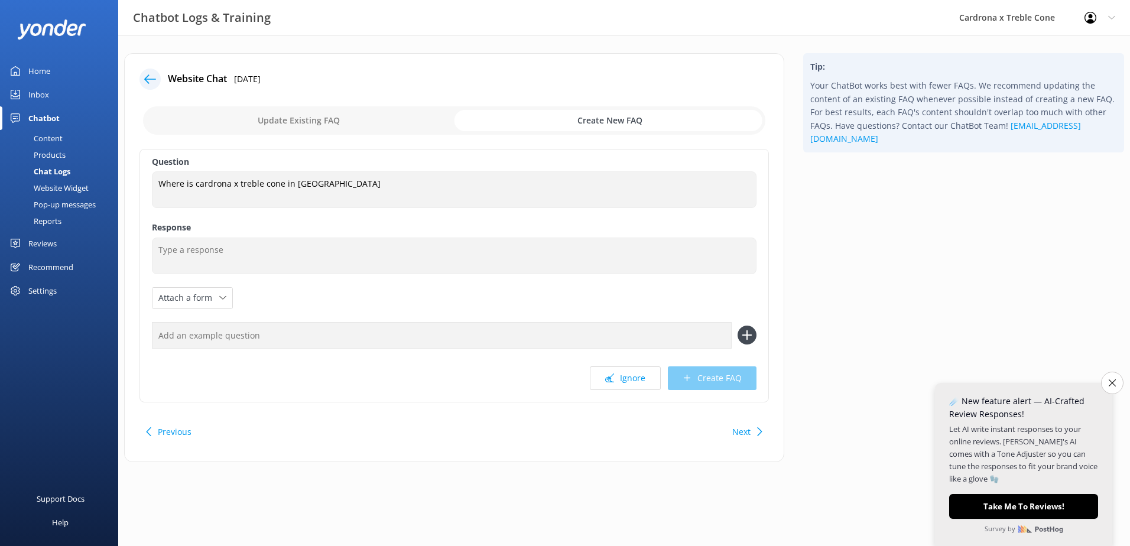
click at [301, 113] on input "checkbox" at bounding box center [454, 120] width 622 height 28
checkbox input "false"
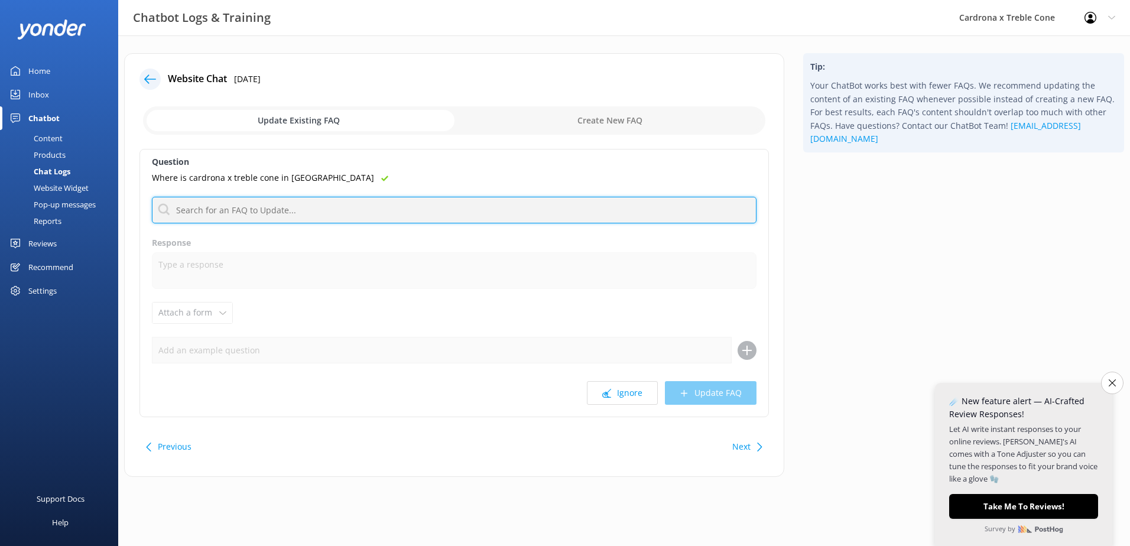
click at [249, 210] on input "text" at bounding box center [454, 210] width 605 height 27
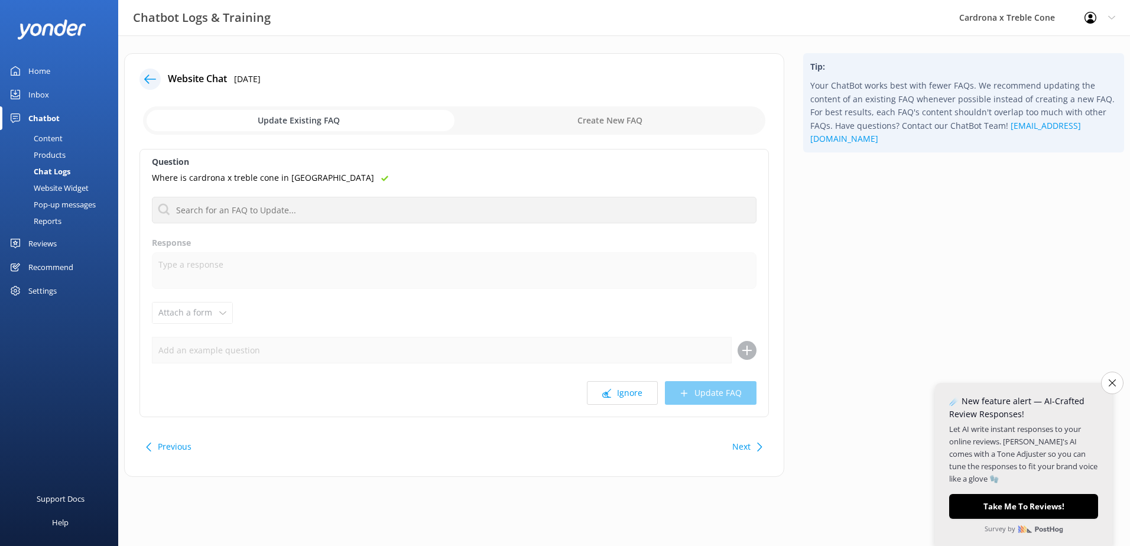
drag, startPoint x: 914, startPoint y: 99, endPoint x: 894, endPoint y: 112, distance: 24.1
click at [914, 100] on p "Your ChatBot works best with fewer FAQs. We recommend updating the content of a…" at bounding box center [963, 112] width 307 height 66
click at [1114, 380] on icon "Close survey" at bounding box center [1112, 383] width 8 height 8
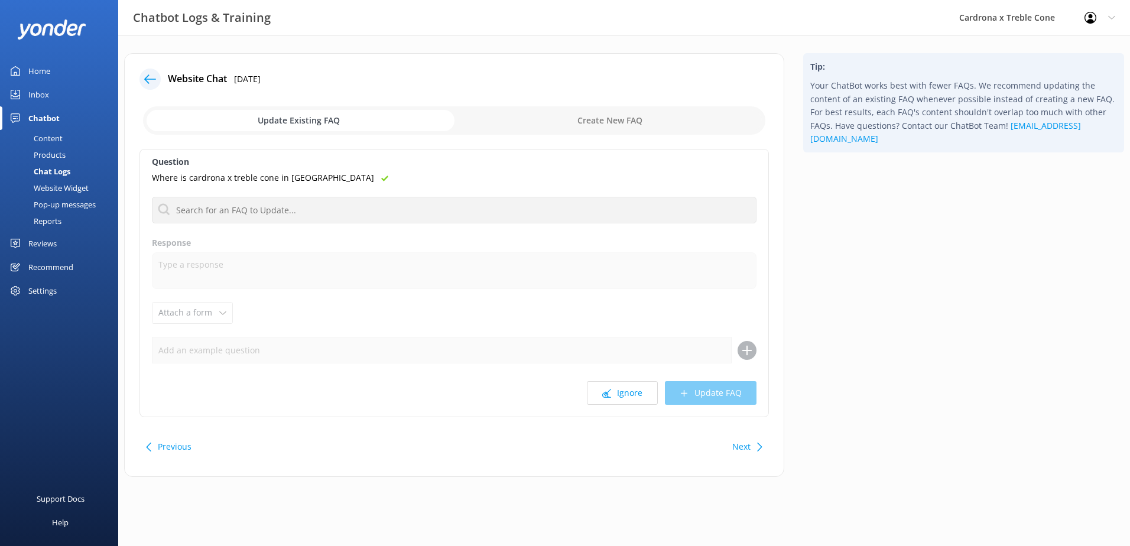
click at [339, 178] on div "Where is cardrona x treble cone in [GEOGRAPHIC_DATA]" at bounding box center [454, 177] width 605 height 13
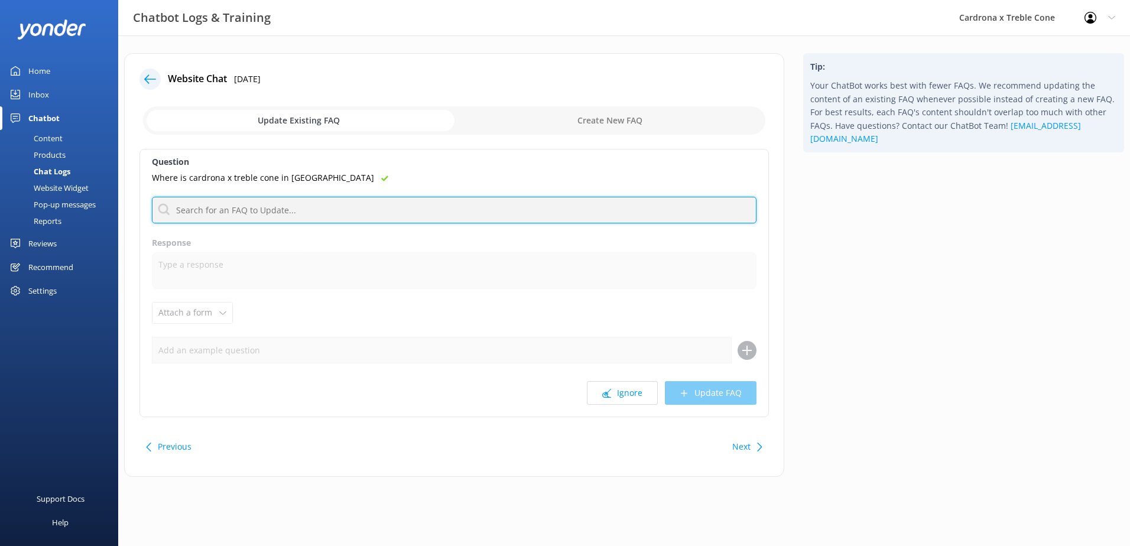
drag, startPoint x: 222, startPoint y: 209, endPoint x: 251, endPoint y: 204, distance: 29.4
click at [223, 209] on input "text" at bounding box center [454, 210] width 605 height 27
click at [212, 212] on input "text" at bounding box center [454, 210] width 605 height 27
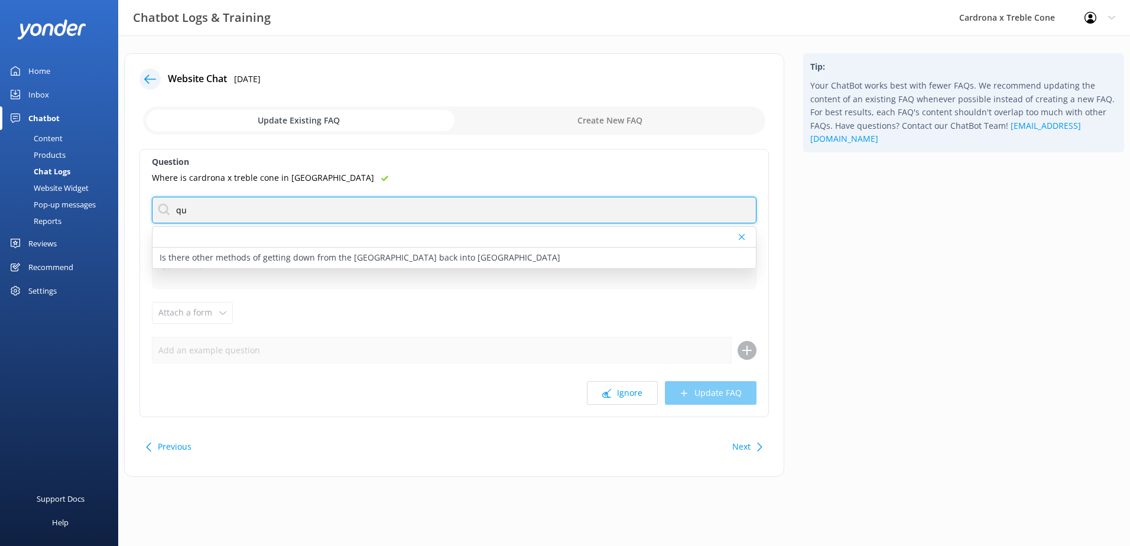
type input "q"
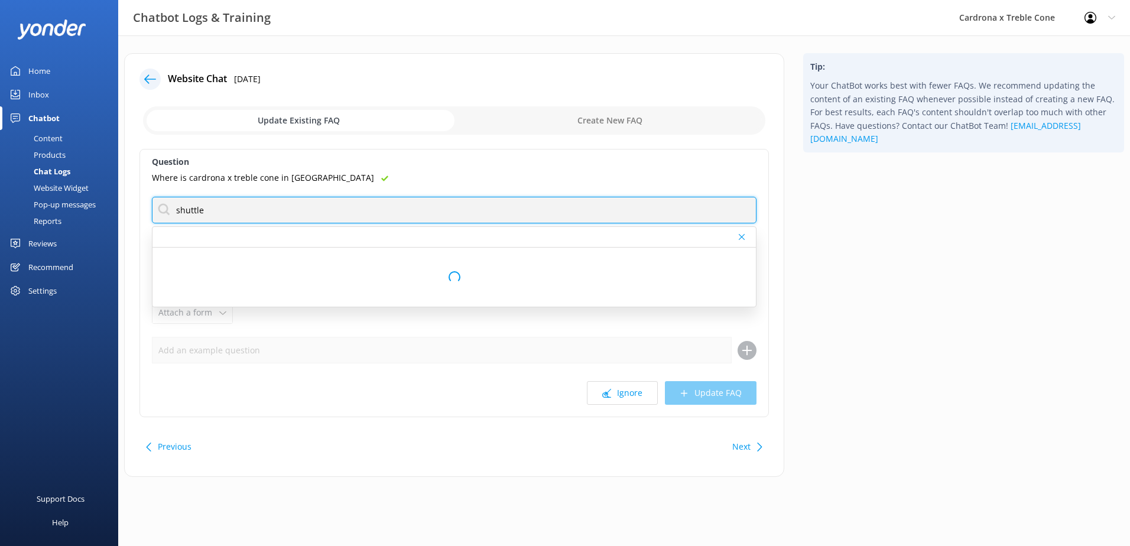
type input "shuttle"
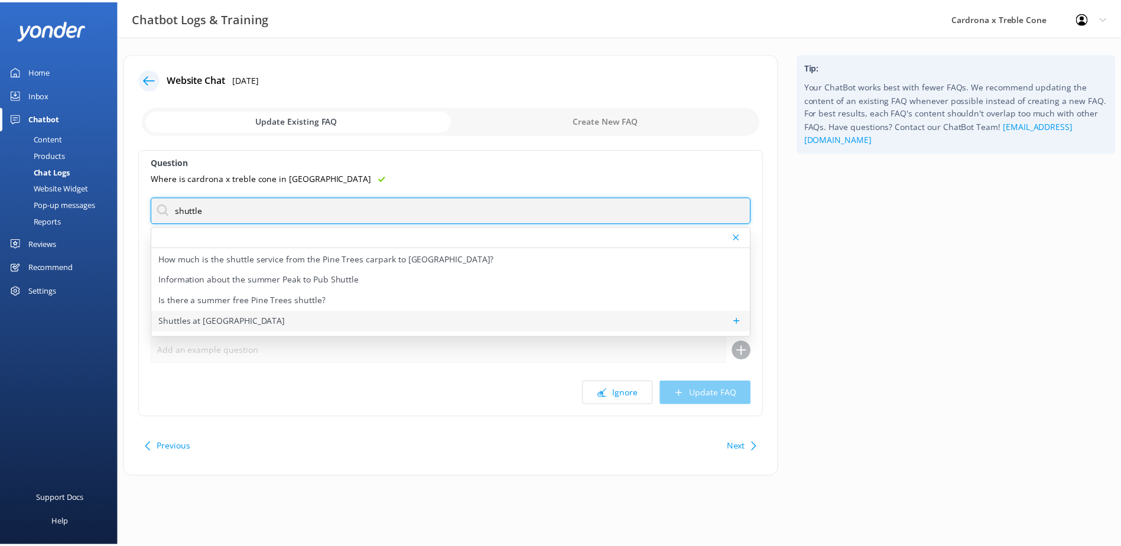
scroll to position [0, 0]
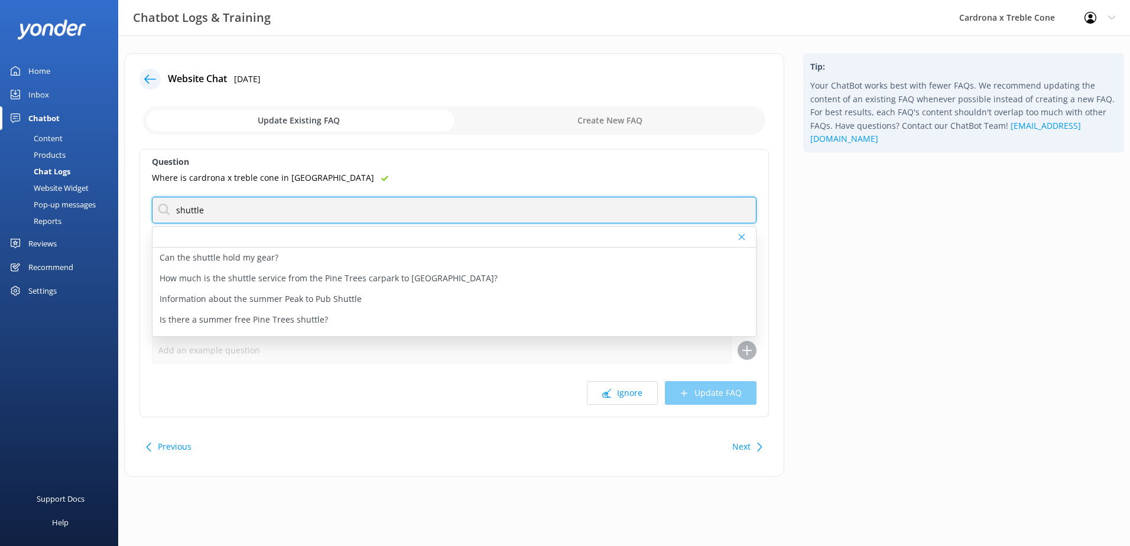
drag, startPoint x: 177, startPoint y: 199, endPoint x: 17, endPoint y: 116, distance: 180.0
click at [21, 119] on div "Chatbot Logs & Training Cardrona x Treble Cone Profile Settings Logout Home Inb…" at bounding box center [565, 273] width 1130 height 477
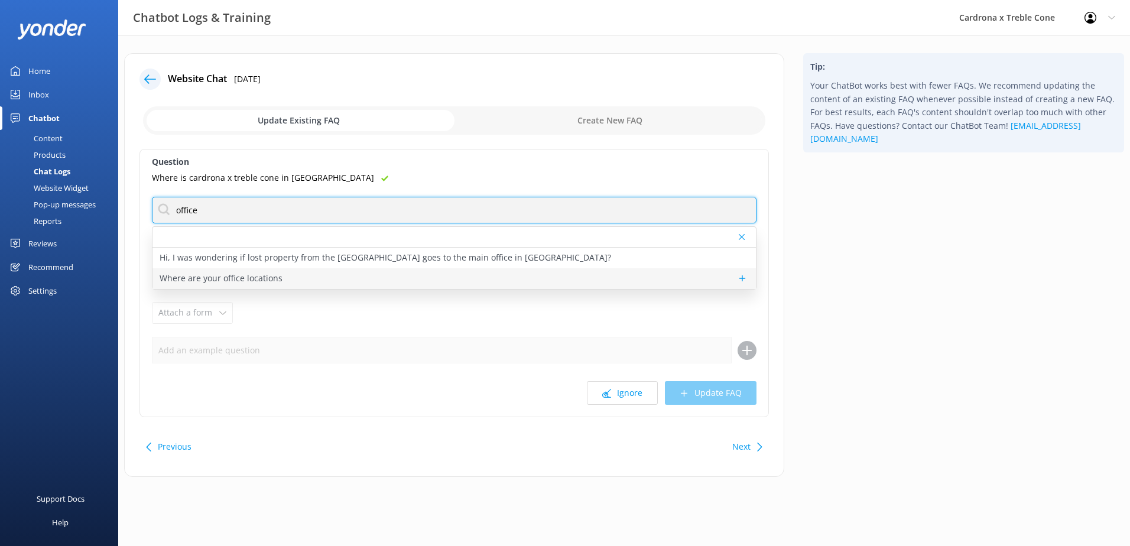
type input "office"
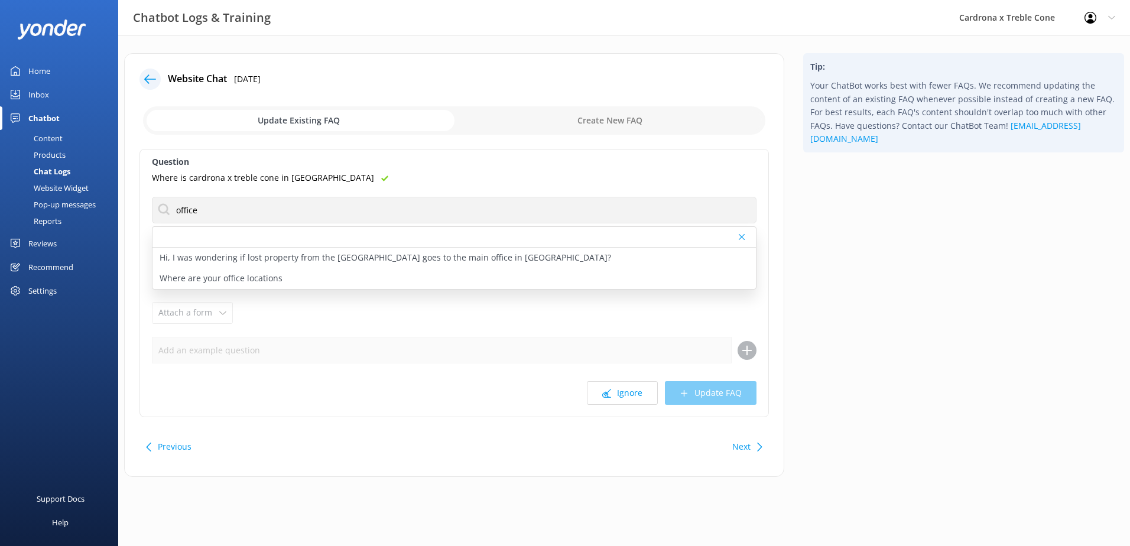
click at [257, 285] on div "Where are your office locations" at bounding box center [453, 278] width 603 height 21
type textarea "Our Queenstown office, situated at [STREET_ADDRESS]. For hours see [URL][DOMAIN…"
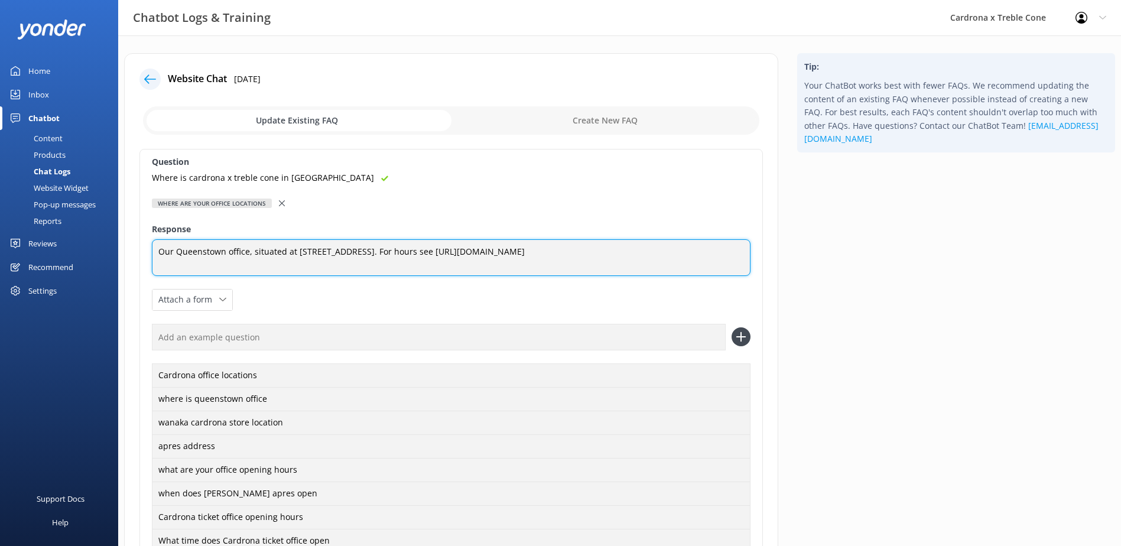
drag, startPoint x: 154, startPoint y: 254, endPoint x: 483, endPoint y: 304, distance: 333.7
click at [483, 304] on div "Question Where is cardrona x treble cone in [GEOGRAPHIC_DATA] Where are your of…" at bounding box center [451, 401] width 624 height 505
click at [468, 261] on textarea "Our Queenstown office, situated at [STREET_ADDRESS]. For hours see [URL][DOMAIN…" at bounding box center [451, 257] width 599 height 37
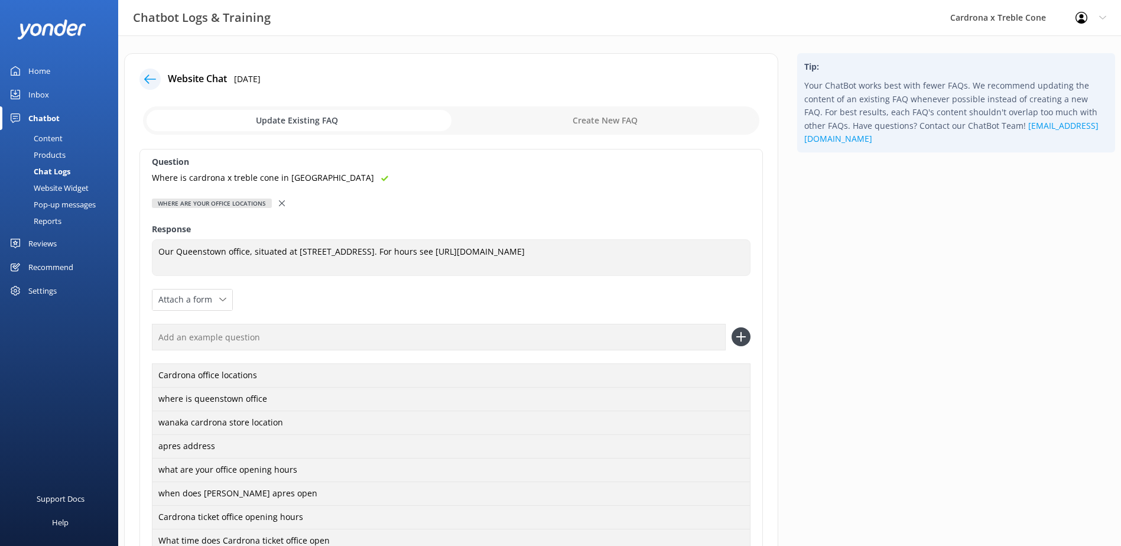
click at [206, 181] on p "Where is cardrona x treble cone in [GEOGRAPHIC_DATA]" at bounding box center [263, 177] width 222 height 13
drag, startPoint x: 206, startPoint y: 183, endPoint x: 302, endPoint y: 173, distance: 96.3
click at [302, 173] on div "Question Where is cardrona x treble cone in [GEOGRAPHIC_DATA] Where are your of…" at bounding box center [451, 401] width 624 height 505
drag, startPoint x: 302, startPoint y: 173, endPoint x: 346, endPoint y: 183, distance: 45.5
click at [346, 183] on div "Where is cardrona x treble cone in [GEOGRAPHIC_DATA]" at bounding box center [451, 177] width 599 height 13
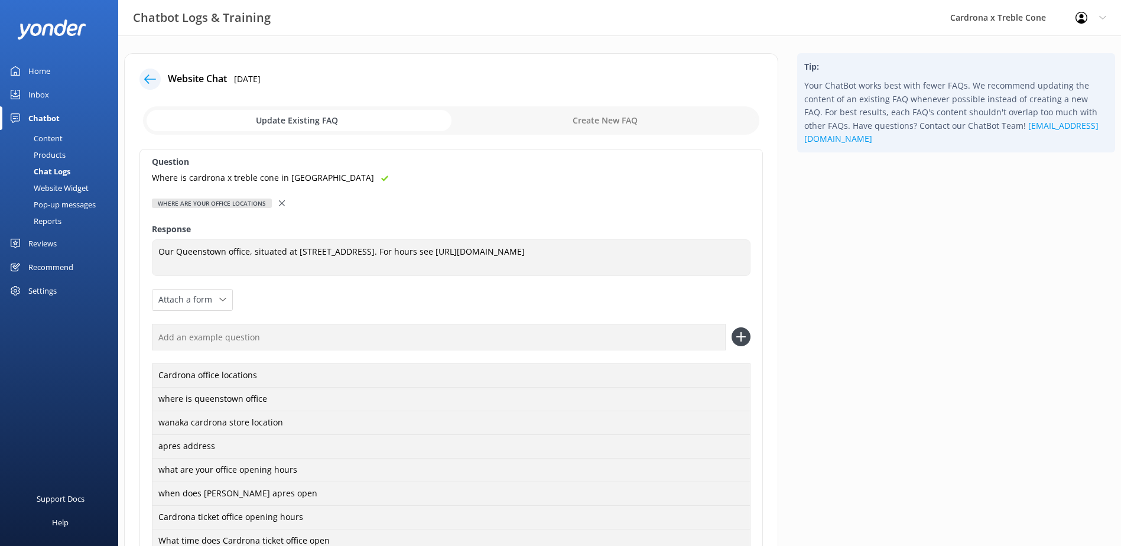
drag, startPoint x: 297, startPoint y: 317, endPoint x: 304, endPoint y: 333, distance: 17.2
click at [301, 329] on div "Question Where is cardrona x treble cone in [GEOGRAPHIC_DATA] Where are your of…" at bounding box center [451, 401] width 624 height 505
click at [304, 333] on input "text" at bounding box center [439, 337] width 574 height 27
click at [302, 332] on input "text" at bounding box center [439, 337] width 574 height 27
drag, startPoint x: 320, startPoint y: 177, endPoint x: 291, endPoint y: 177, distance: 29.6
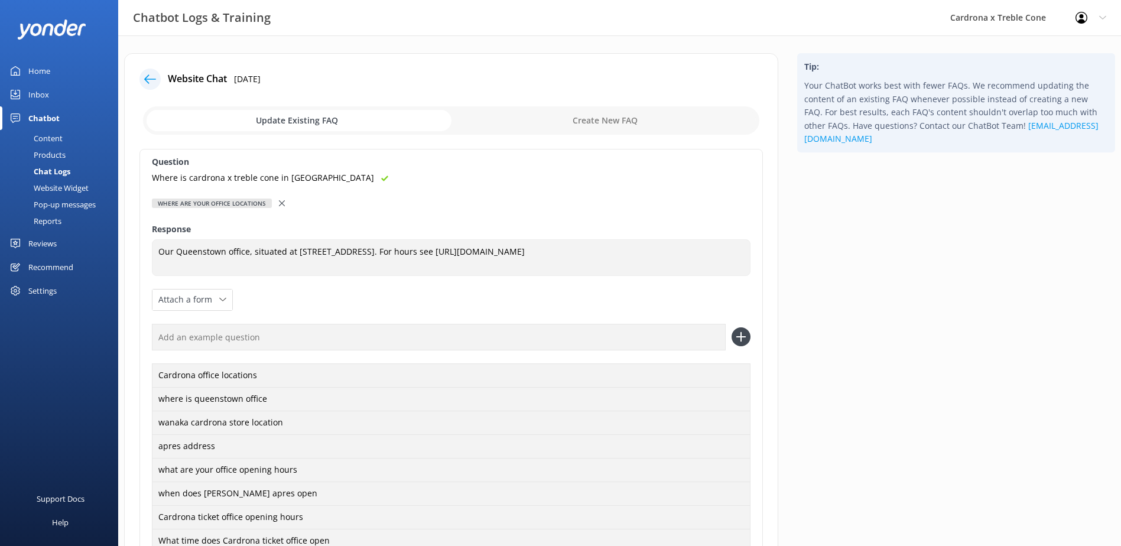
click at [284, 177] on p "Where is cardrona x treble cone in [GEOGRAPHIC_DATA]" at bounding box center [263, 177] width 222 height 13
click at [742, 342] on icon at bounding box center [741, 336] width 19 height 19
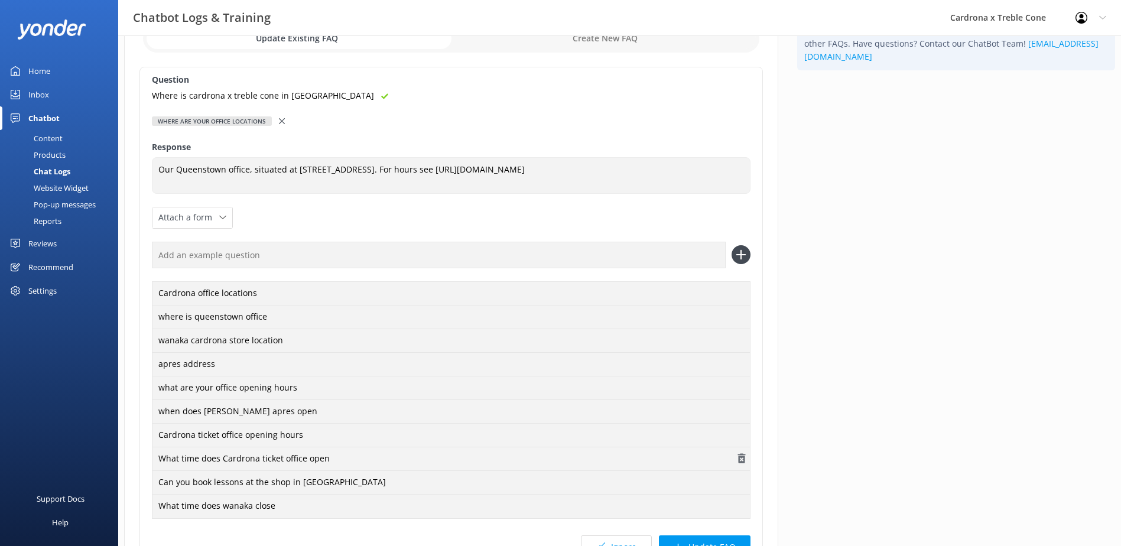
scroll to position [203, 0]
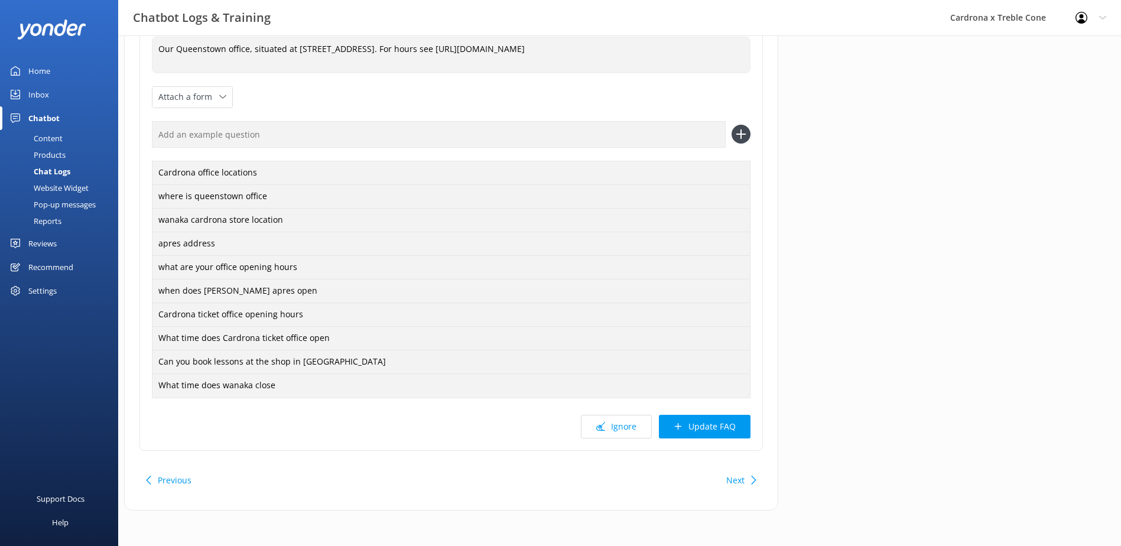
click at [736, 134] on icon at bounding box center [741, 134] width 19 height 19
click at [361, 132] on input "text" at bounding box center [439, 134] width 574 height 27
paste input "Where is cardrona x treble cone in [GEOGRAPHIC_DATA]"
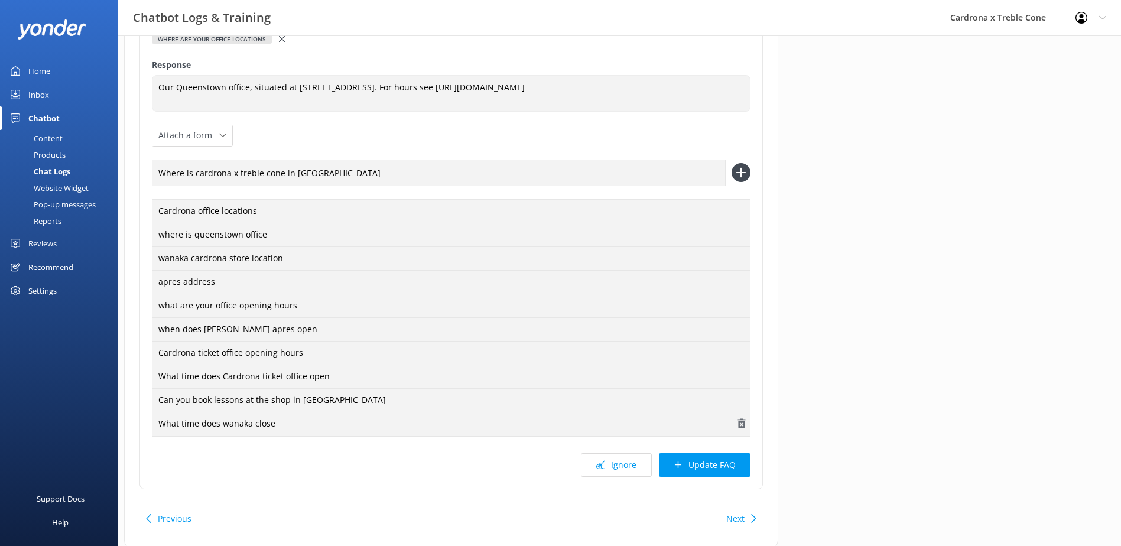
scroll to position [144, 0]
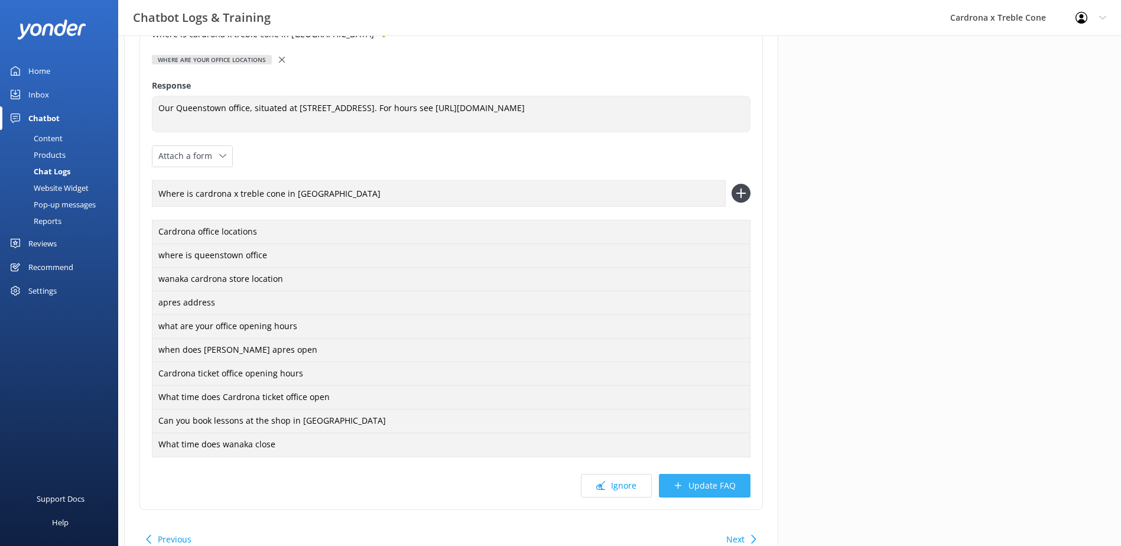
type input "Where is cardrona x treble cone in [GEOGRAPHIC_DATA]"
click at [732, 184] on button at bounding box center [741, 193] width 19 height 19
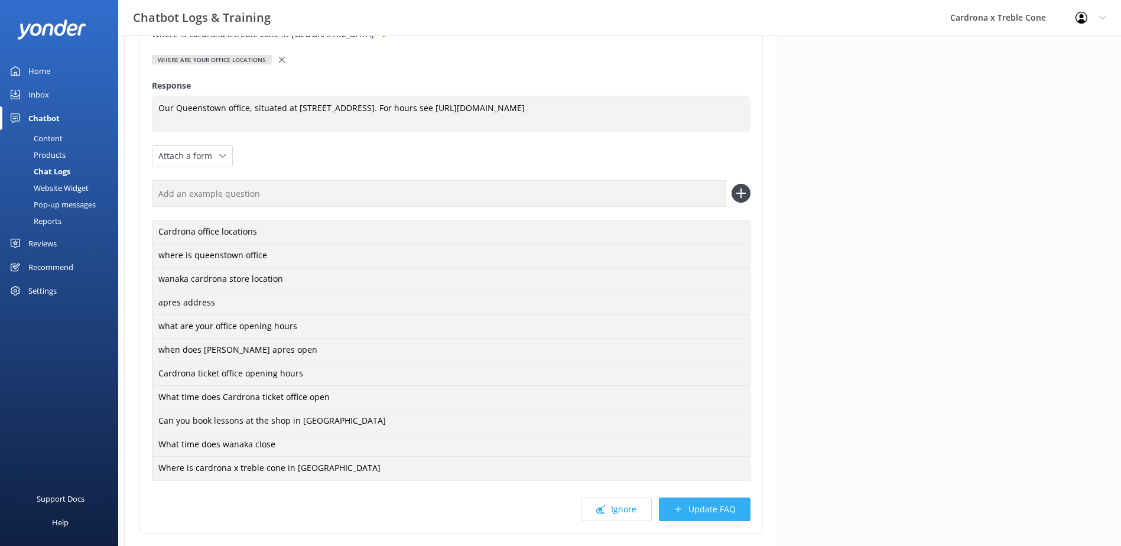
click at [731, 502] on button "Update FAQ" at bounding box center [705, 510] width 92 height 24
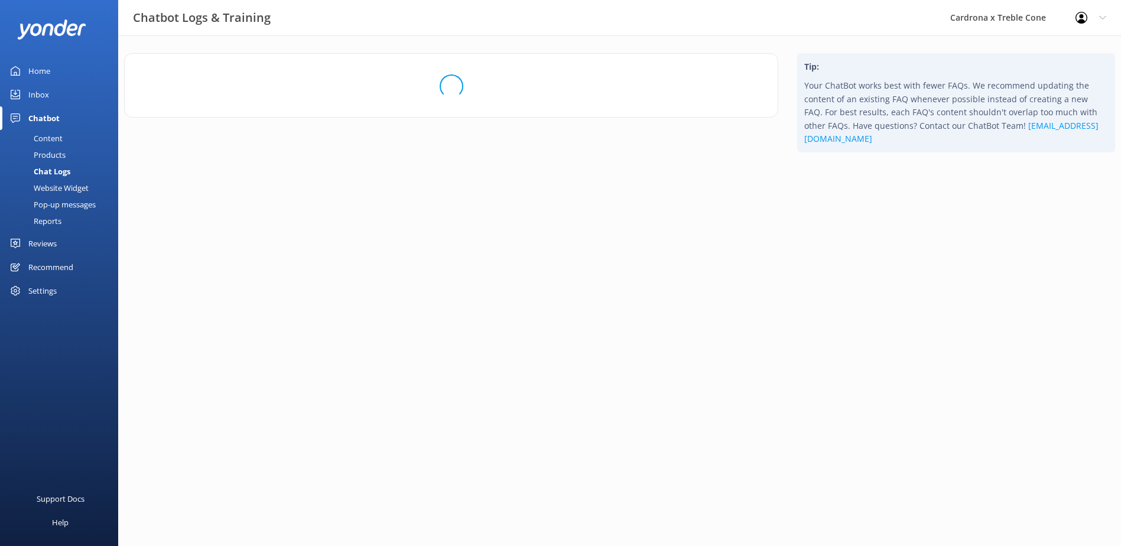
scroll to position [0, 0]
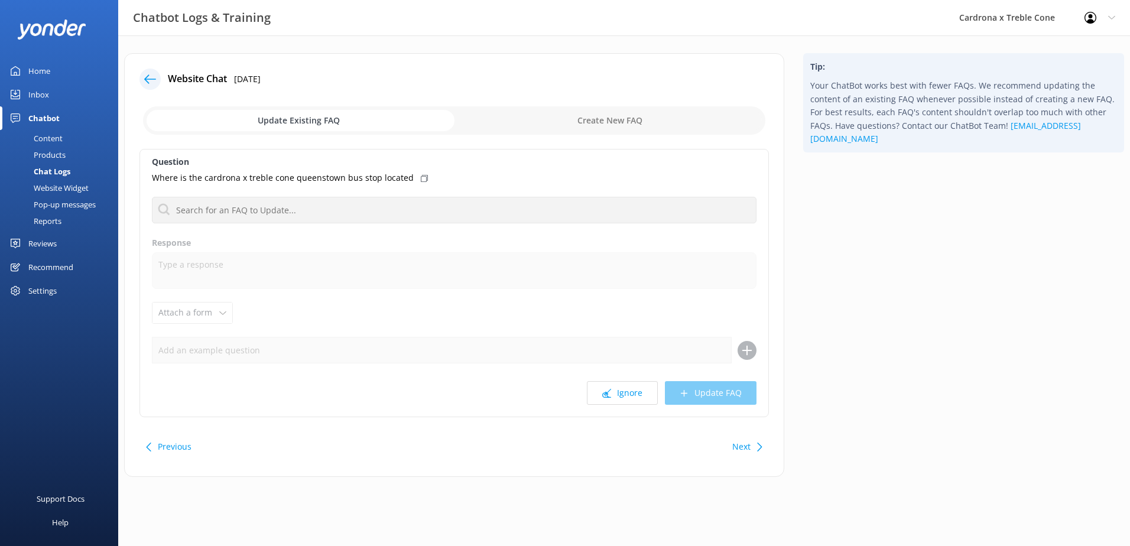
click at [150, 82] on icon at bounding box center [150, 79] width 12 height 12
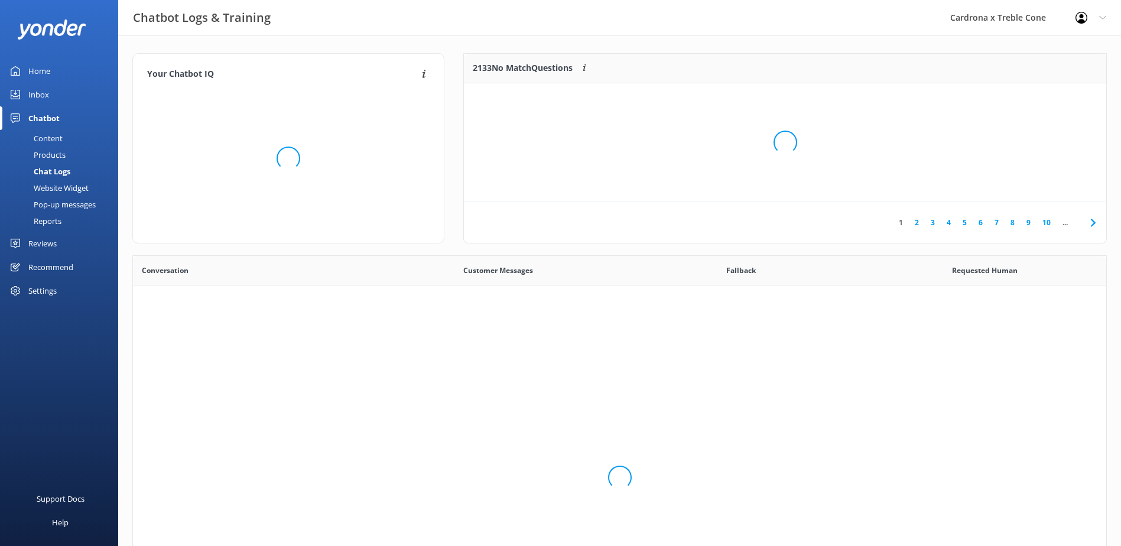
scroll to position [405, 965]
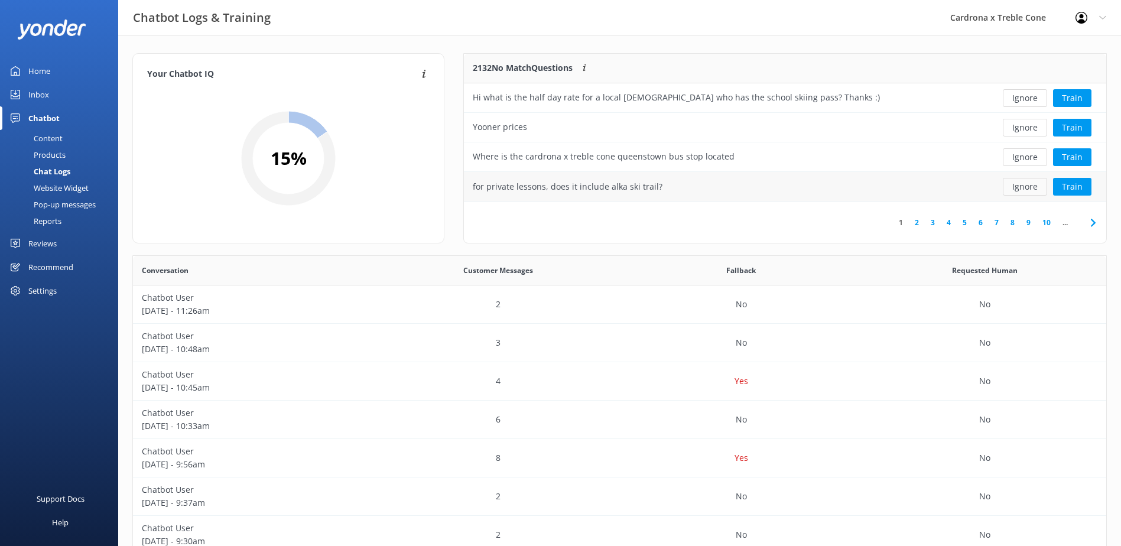
click at [1030, 186] on button "Ignore" at bounding box center [1025, 187] width 44 height 18
drag, startPoint x: 1021, startPoint y: 126, endPoint x: 1028, endPoint y: 135, distance: 11.7
click at [1021, 128] on button "Ignore" at bounding box center [1025, 128] width 44 height 18
drag, startPoint x: 439, startPoint y: 161, endPoint x: 395, endPoint y: 4, distance: 163.2
click at [413, 86] on div "Your Chatbot IQ Your Chatbot IQ is the percentage of trained FAQs against untra…" at bounding box center [288, 148] width 312 height 190
